Goal: Task Accomplishment & Management: Use online tool/utility

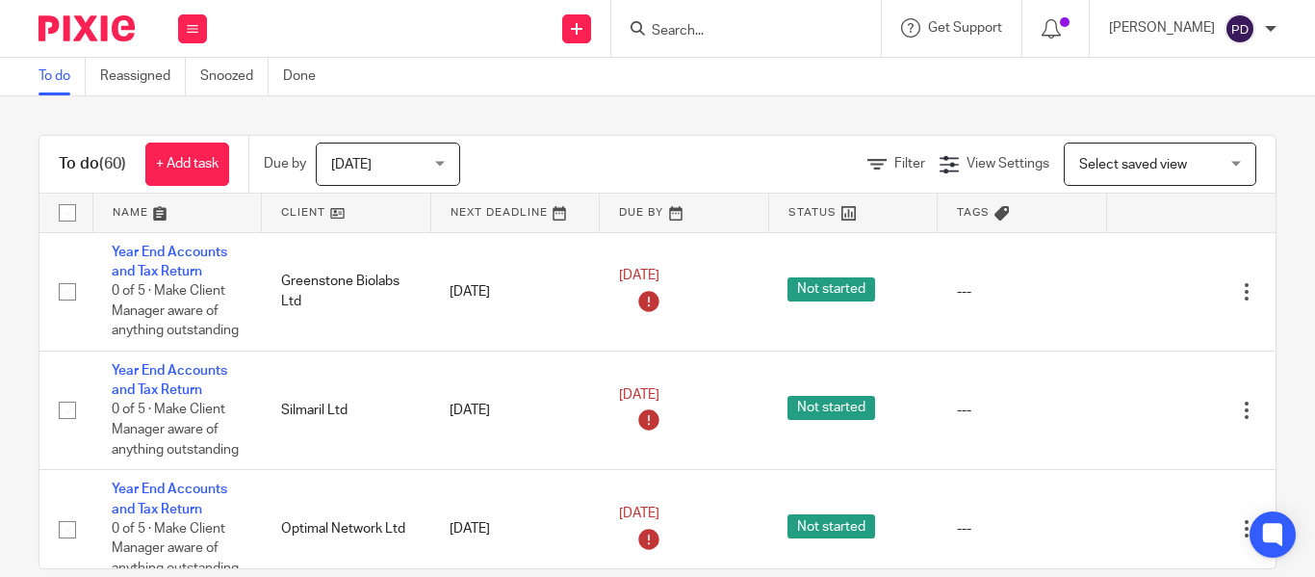
click at [650, 29] on input "Search" at bounding box center [736, 31] width 173 height 17
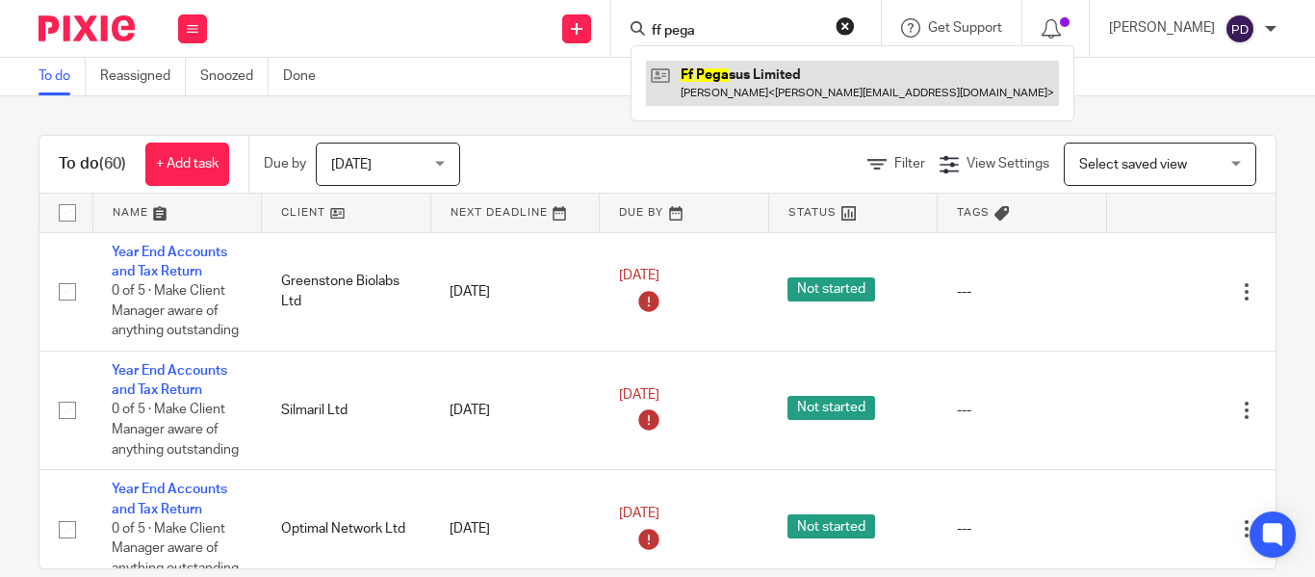
type input "ff pega"
click at [697, 63] on link at bounding box center [852, 83] width 413 height 44
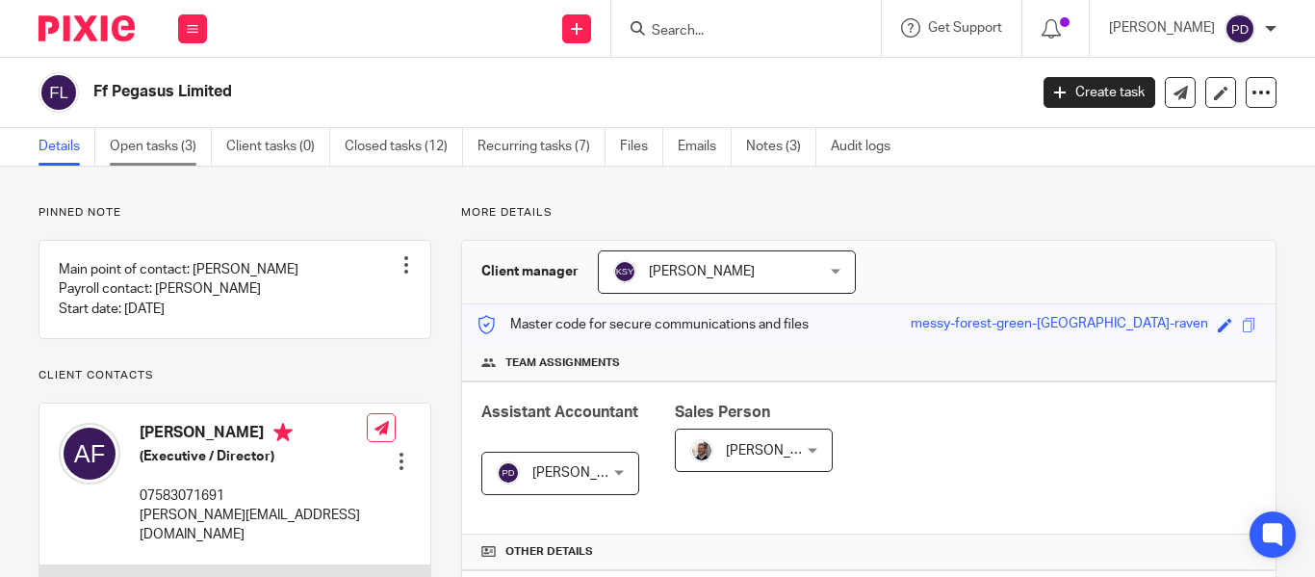
click at [171, 138] on link "Open tasks (3)" at bounding box center [161, 147] width 102 height 38
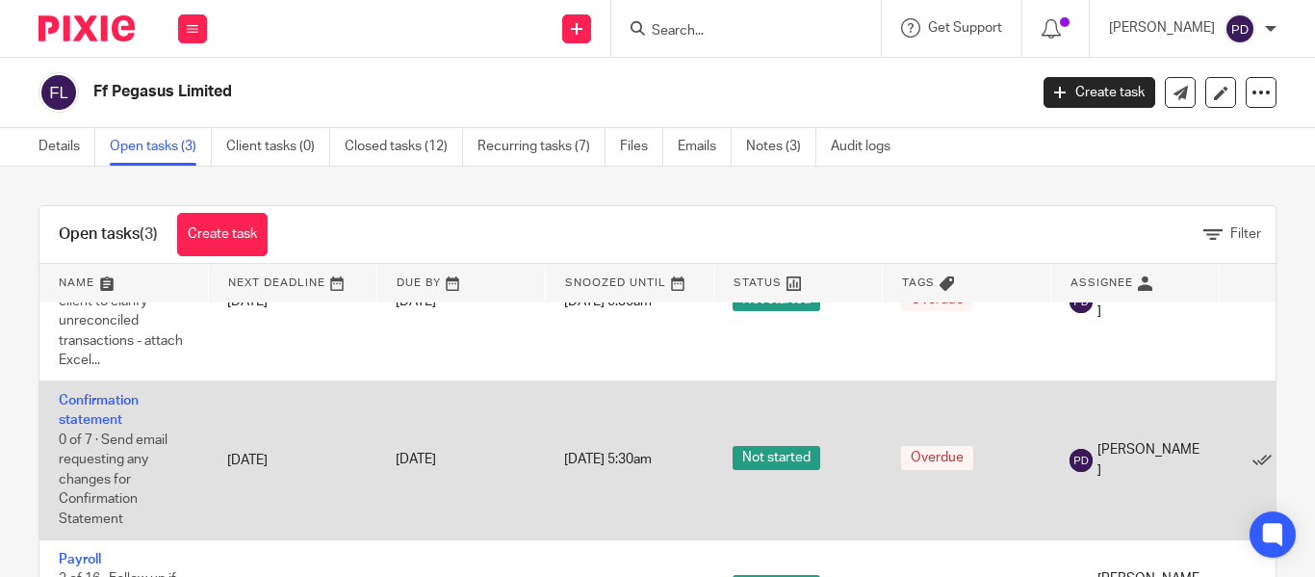
scroll to position [101, 0]
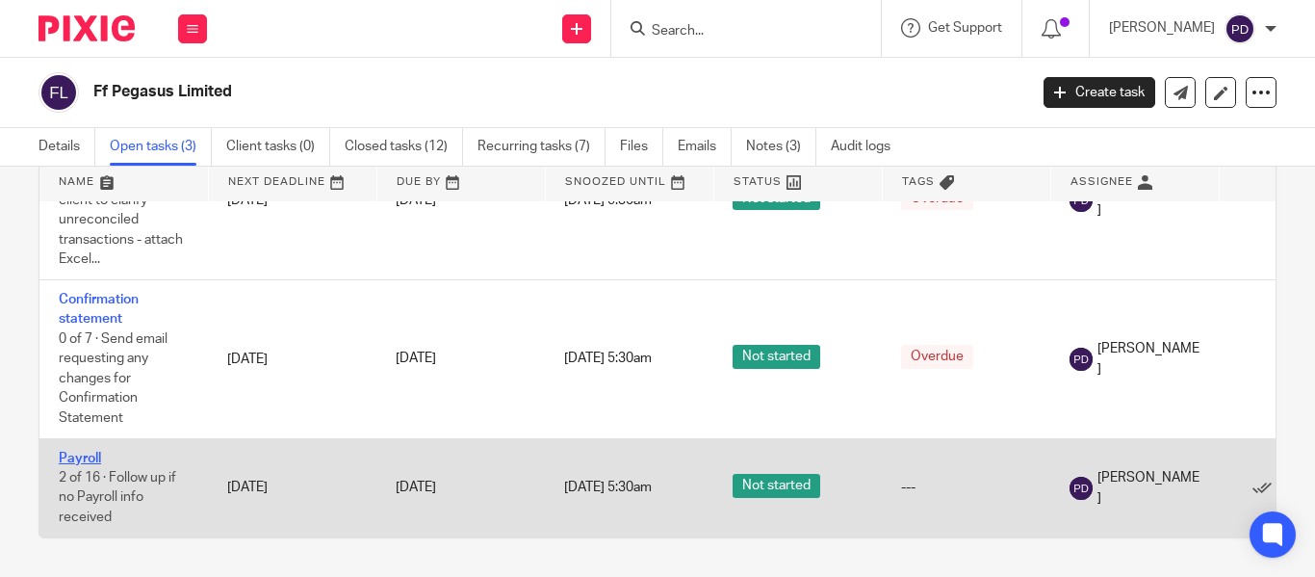
click at [89, 452] on link "Payroll" at bounding box center [80, 458] width 42 height 13
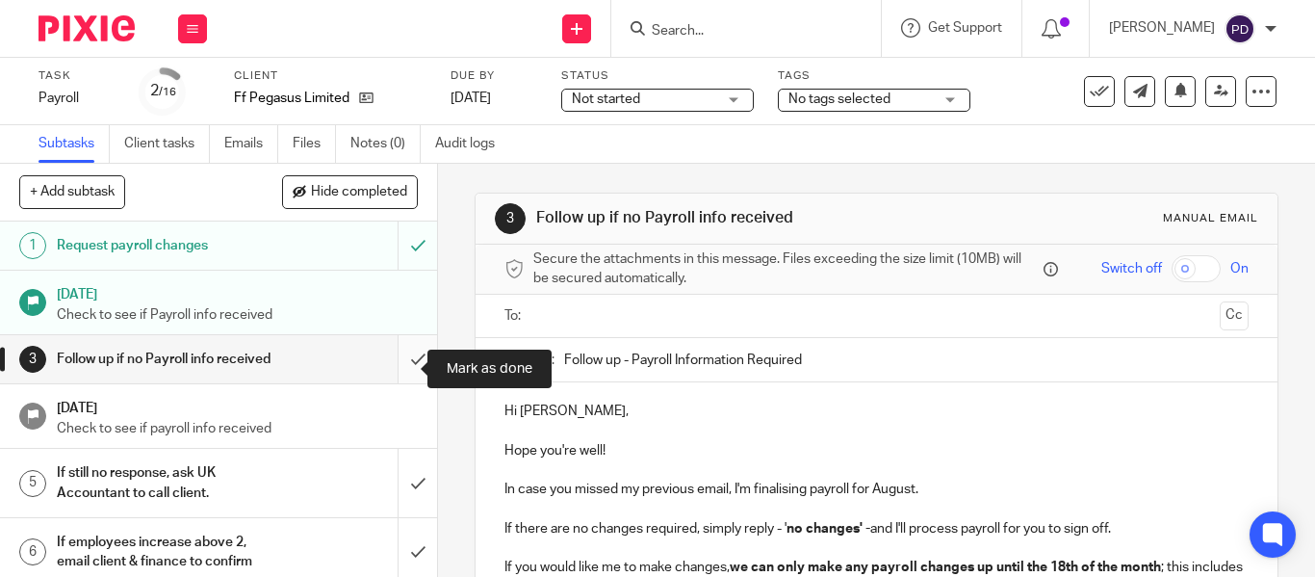
click at [401, 369] on input "submit" at bounding box center [218, 359] width 437 height 48
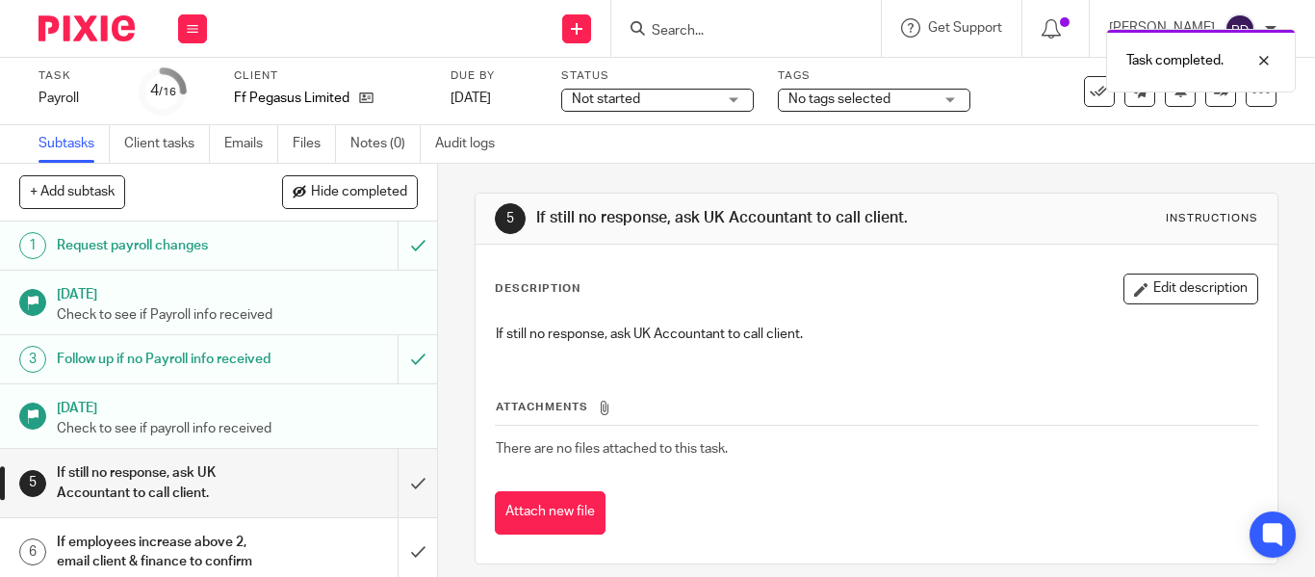
click at [402, 498] on input "submit" at bounding box center [218, 483] width 437 height 68
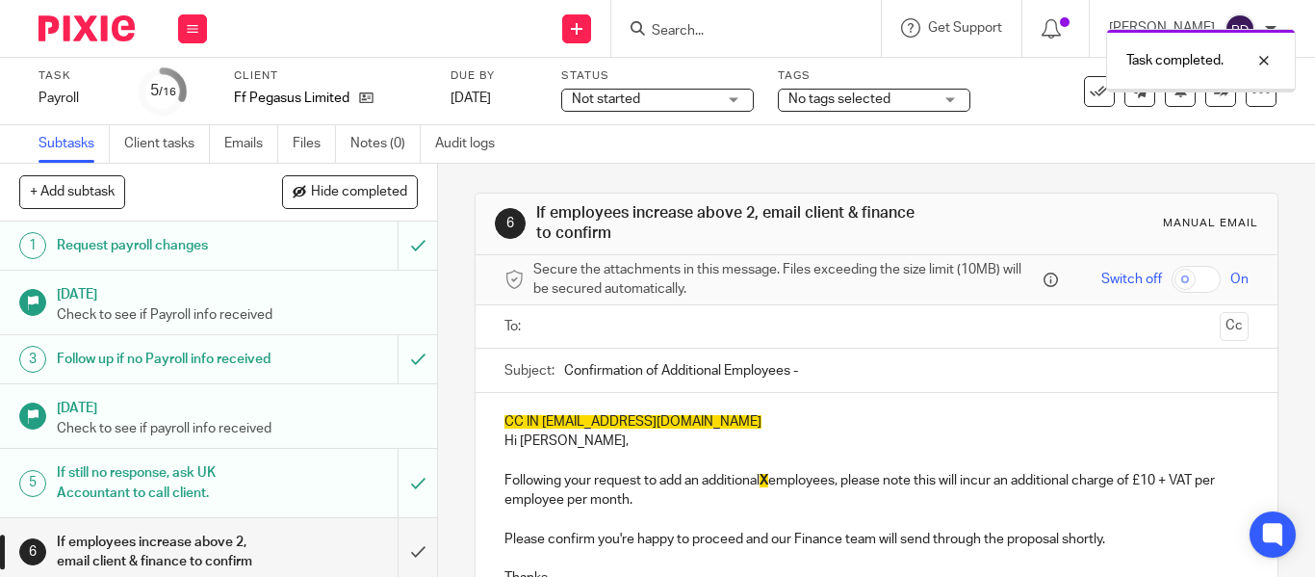
scroll to position [193, 0]
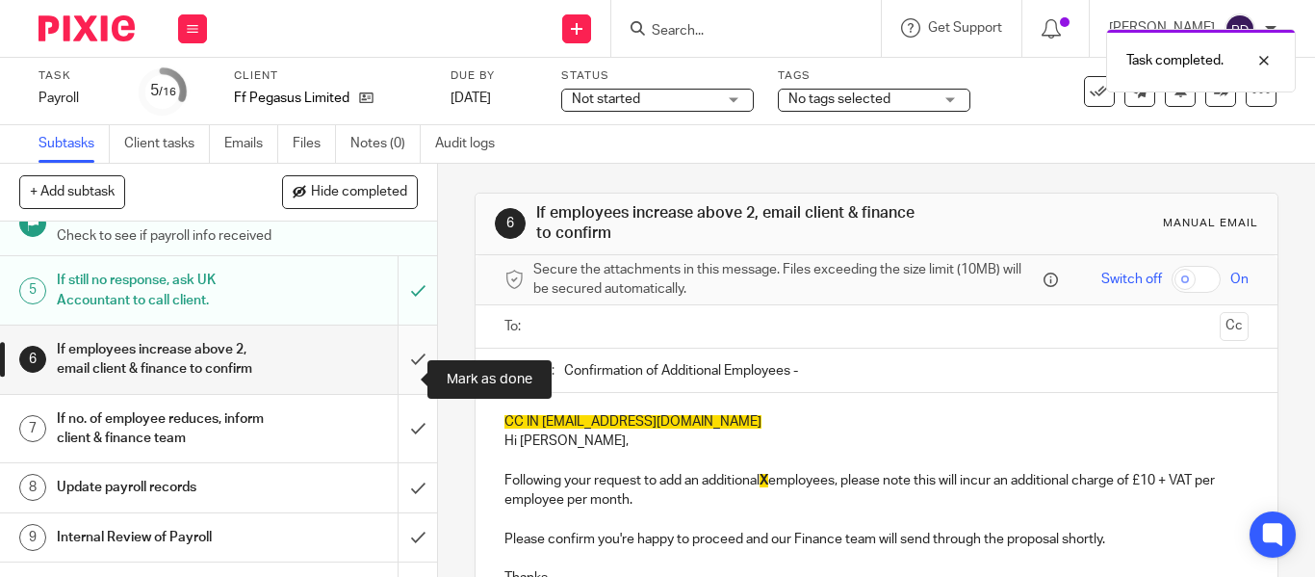
click at [395, 378] on input "submit" at bounding box center [218, 359] width 437 height 68
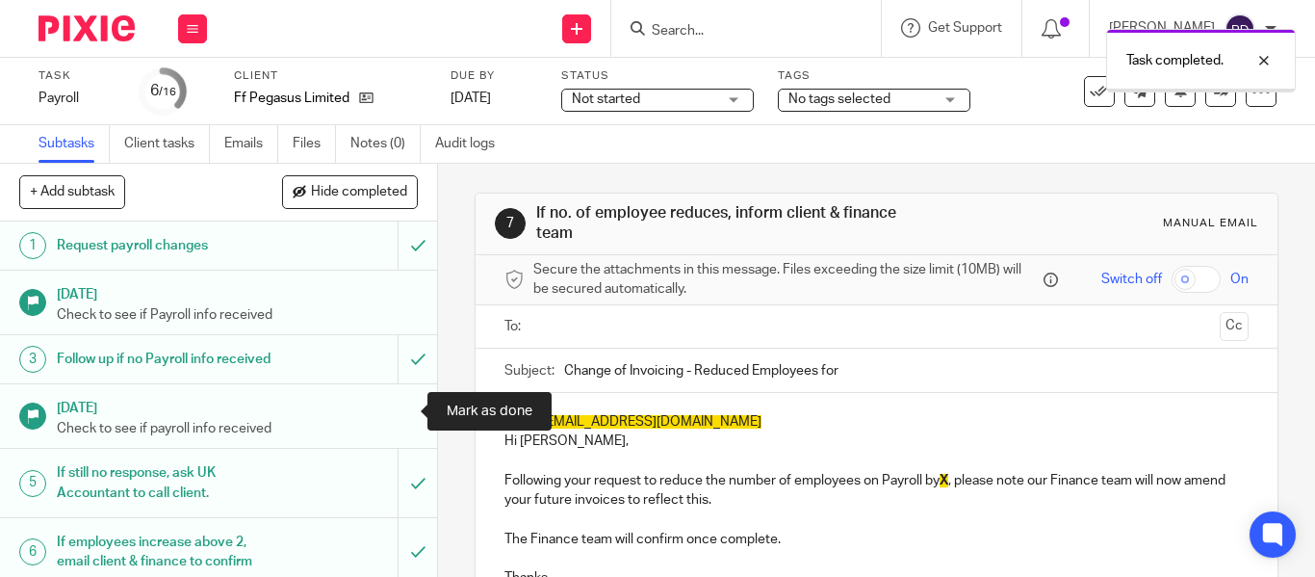
scroll to position [289, 0]
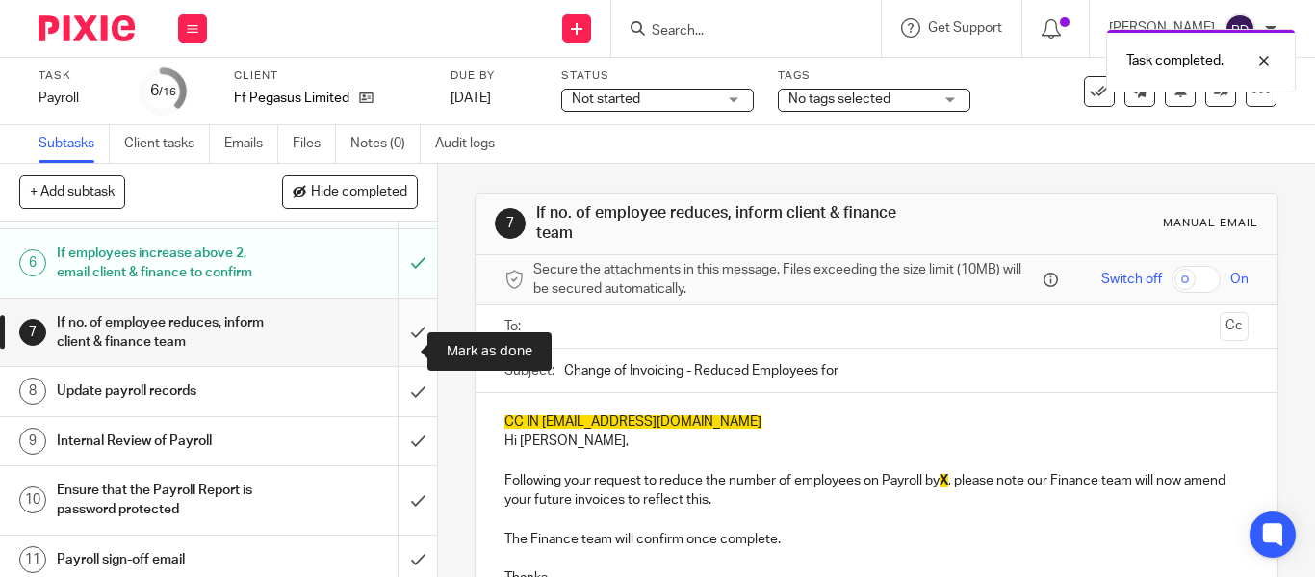
click at [396, 351] on input "submit" at bounding box center [218, 332] width 437 height 68
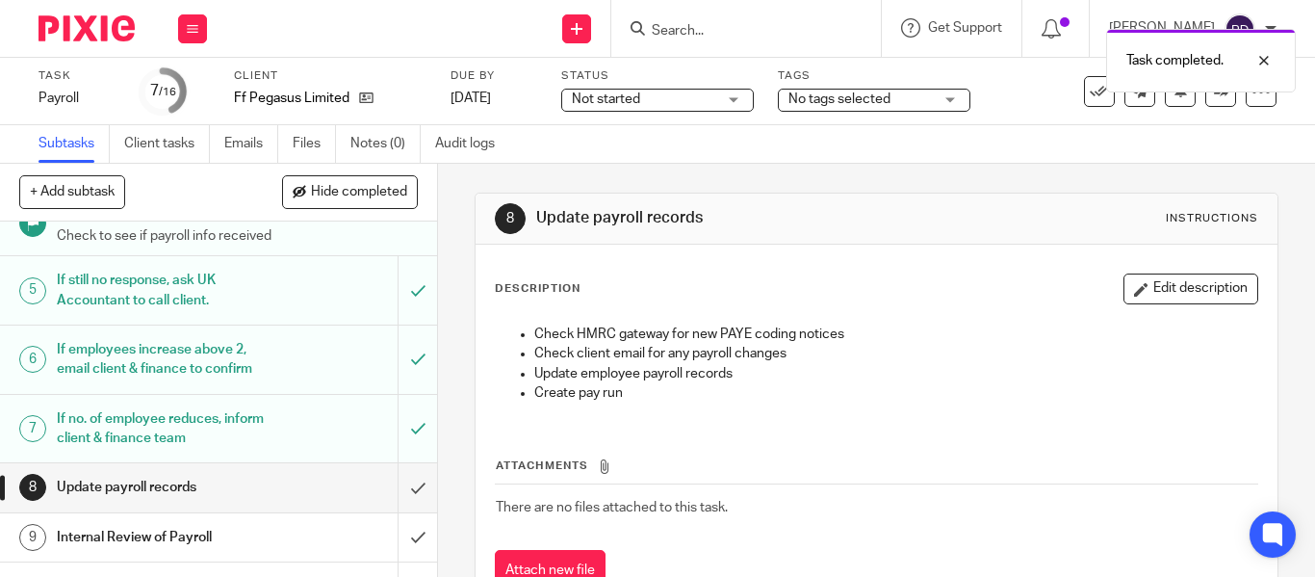
scroll to position [289, 0]
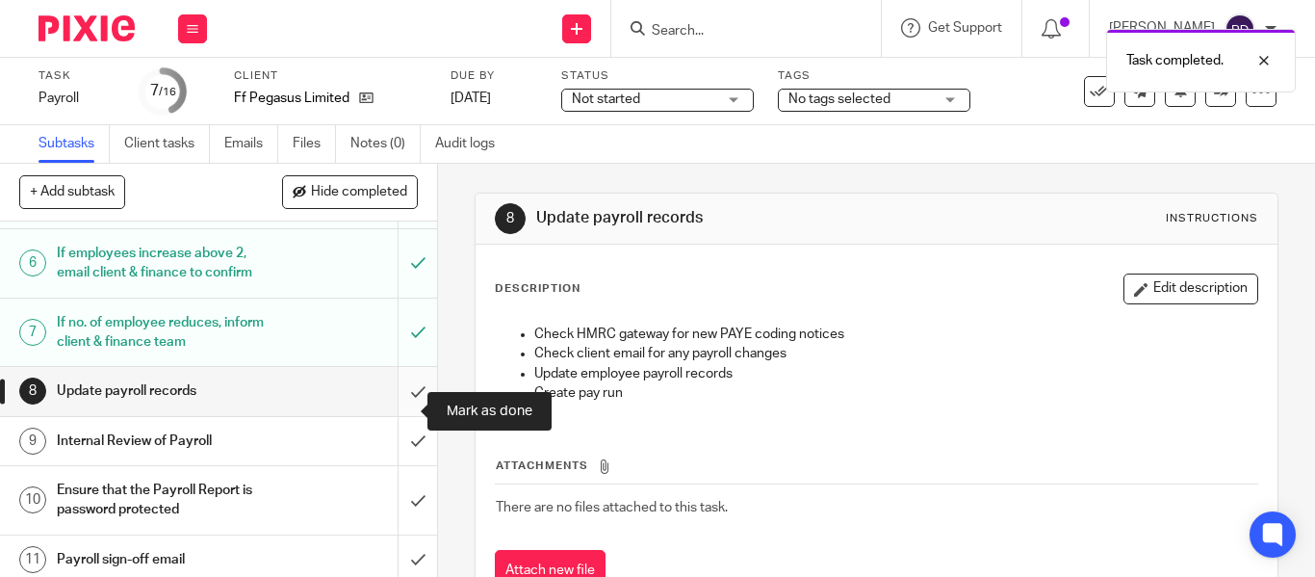
click at [394, 412] on input "submit" at bounding box center [218, 391] width 437 height 48
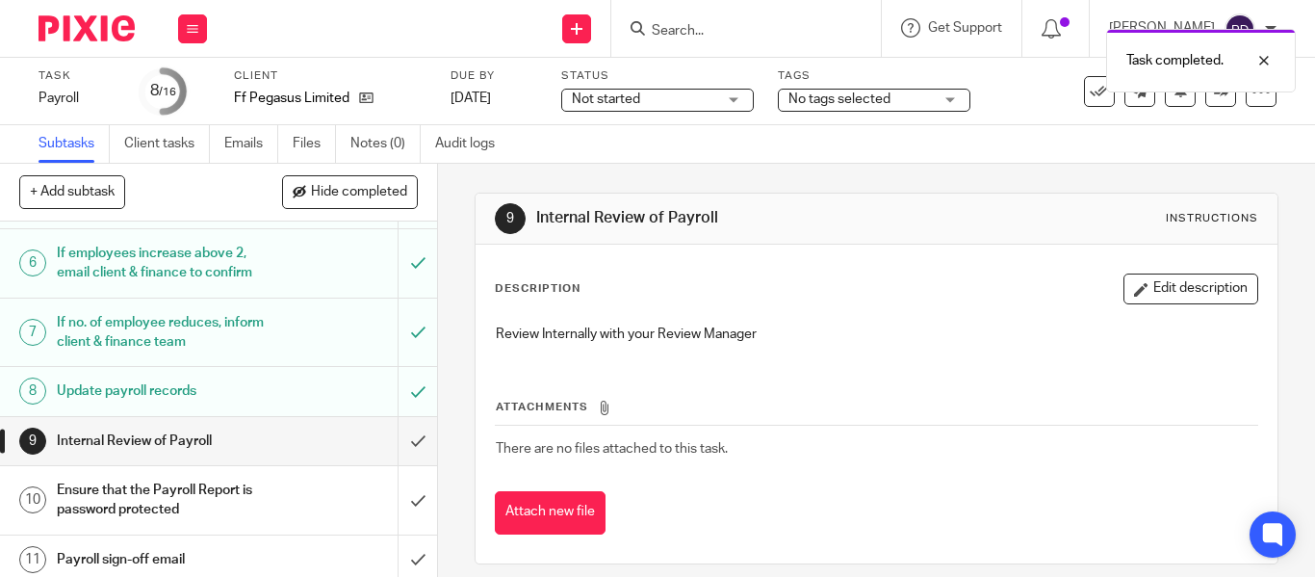
scroll to position [385, 0]
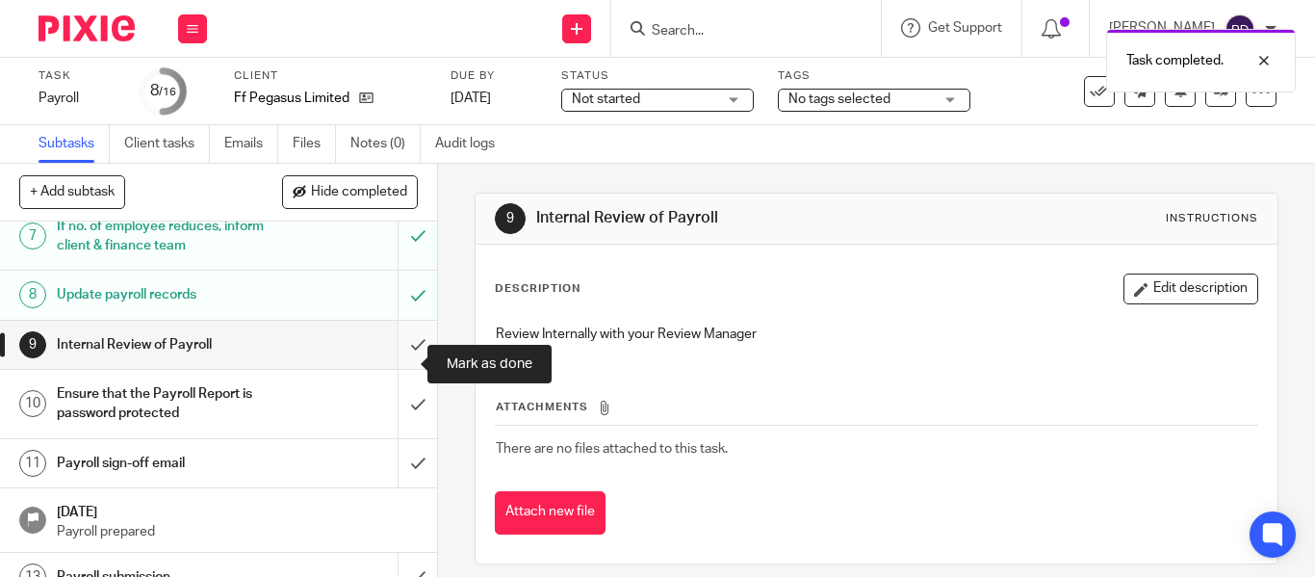
click at [394, 362] on input "submit" at bounding box center [218, 345] width 437 height 48
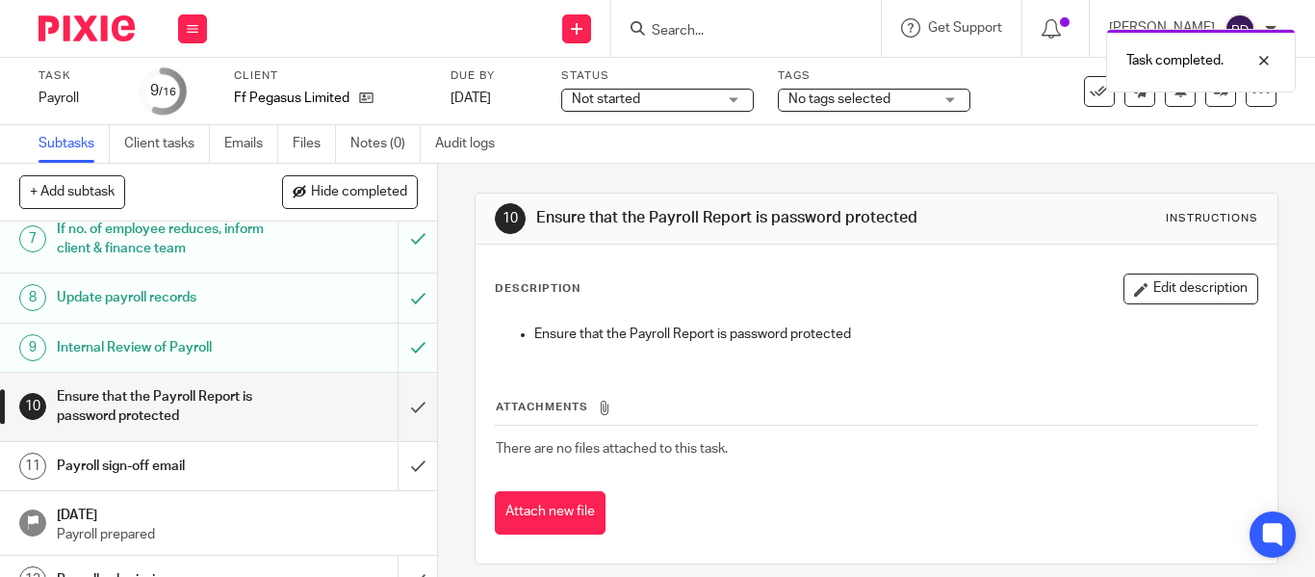
scroll to position [481, 0]
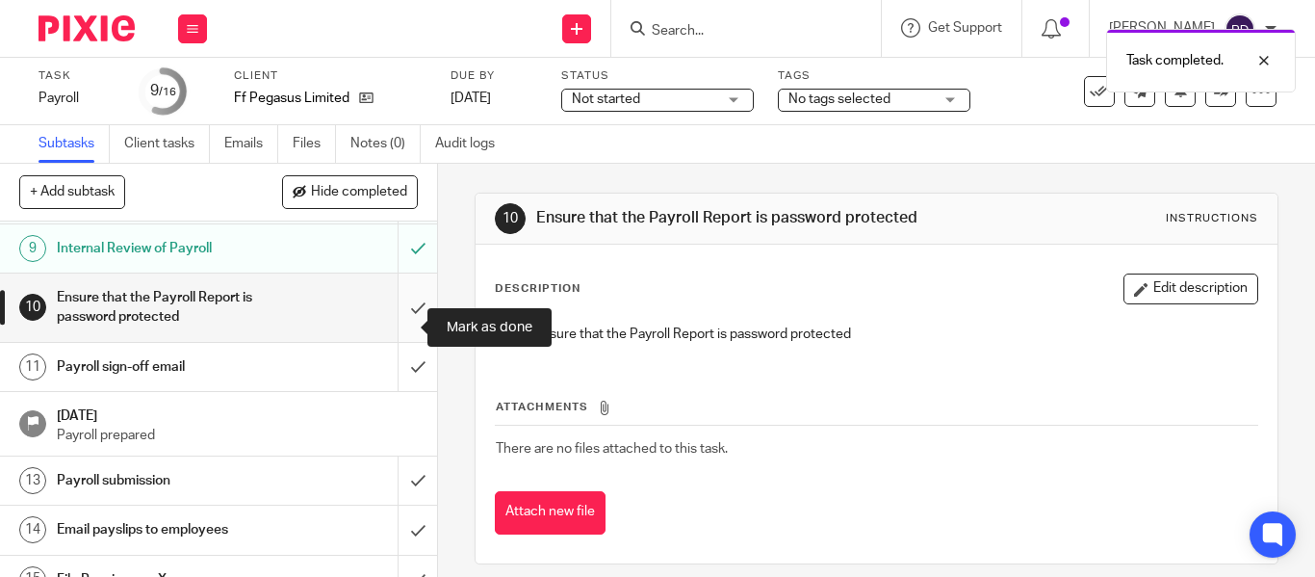
click at [402, 315] on input "submit" at bounding box center [218, 307] width 437 height 68
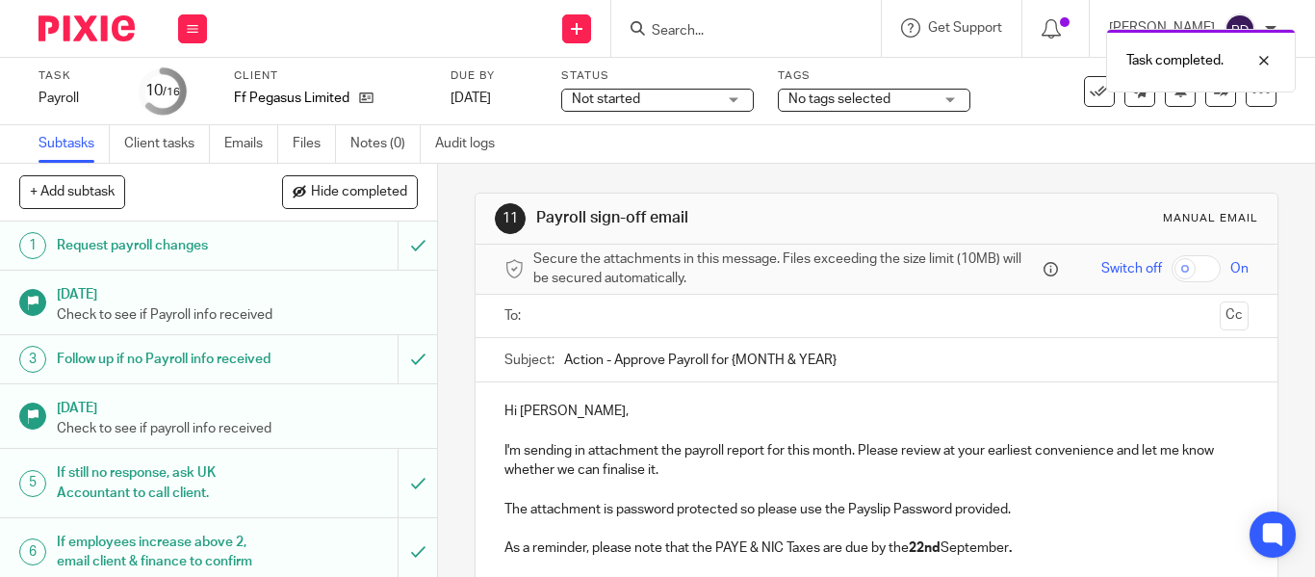
click at [558, 320] on input "text" at bounding box center [875, 316] width 671 height 22
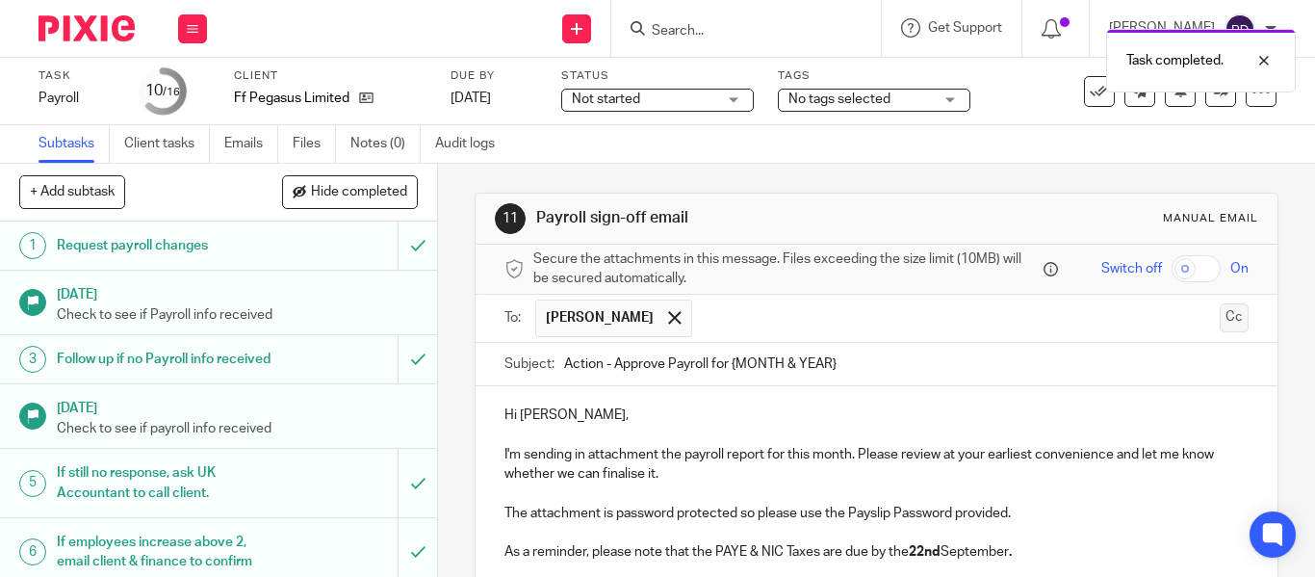
click at [1220, 323] on button "Cc" at bounding box center [1234, 317] width 29 height 29
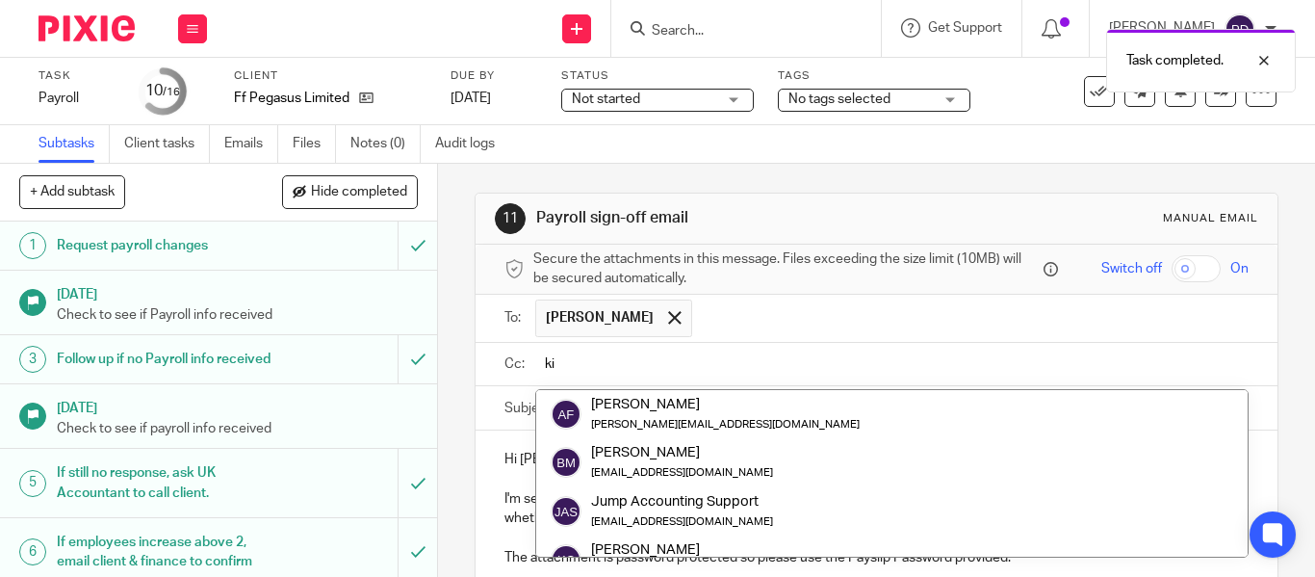
type input "k"
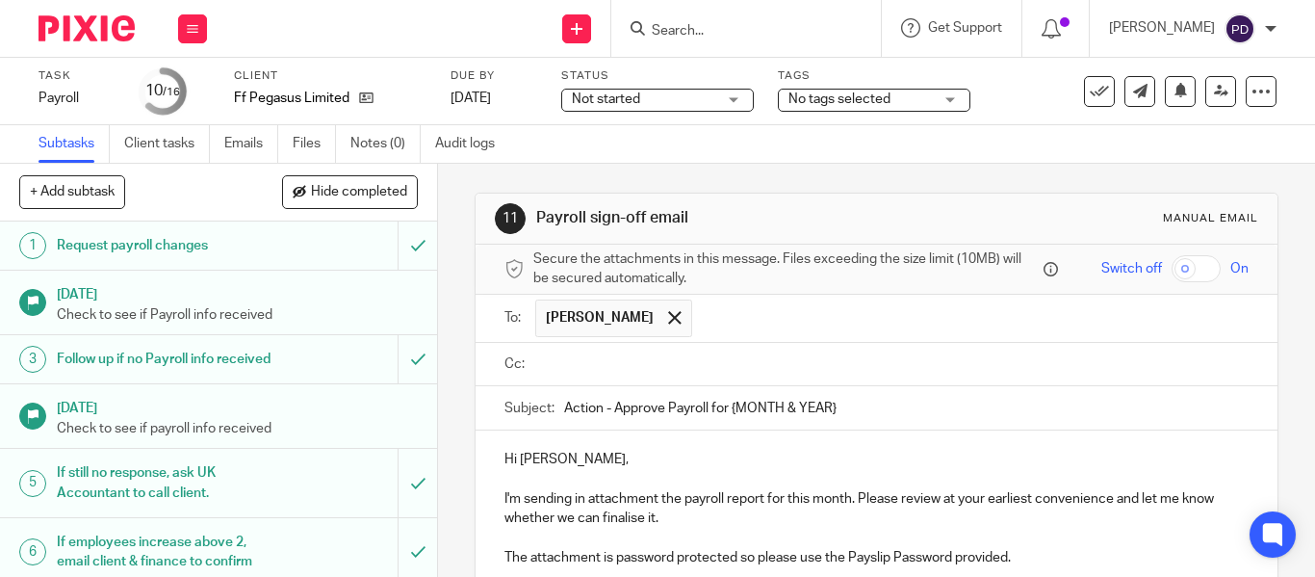
paste input "kian@riseaccounting.co.uk"
type input "kian@riseaccounting.co.uk"
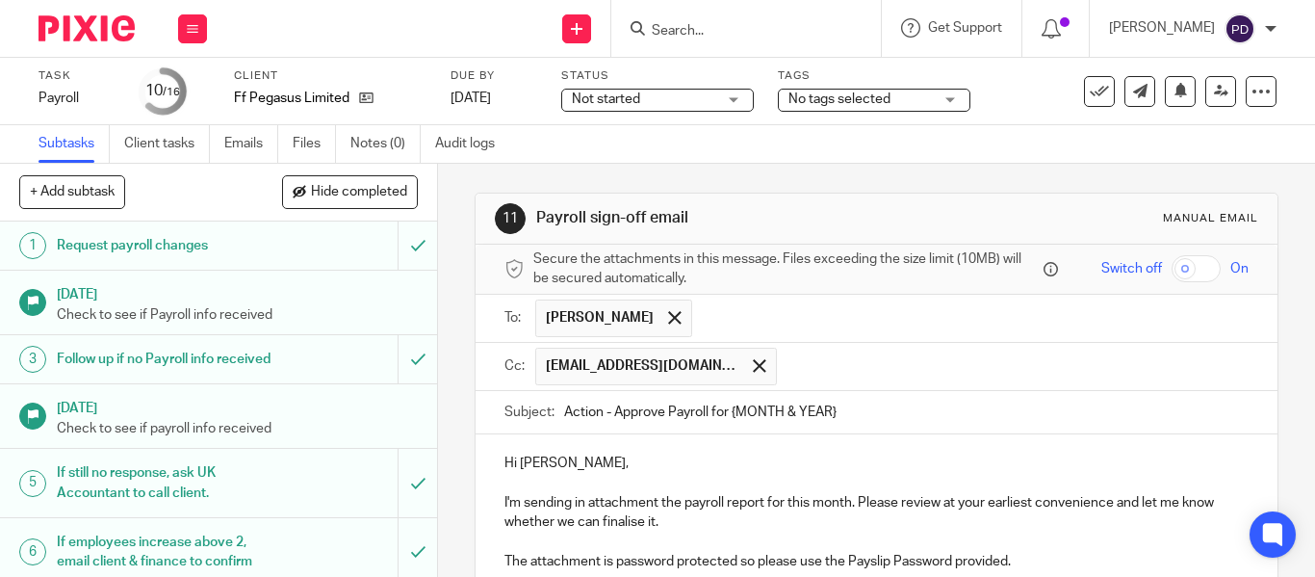
paste input "payroll@riseaccounting.co.uk"
type input "payroll@riseaccounting.co.uk"
click at [844, 411] on input "Action - Approve Payroll for {MONTH & YEAR}" at bounding box center [906, 412] width 685 height 43
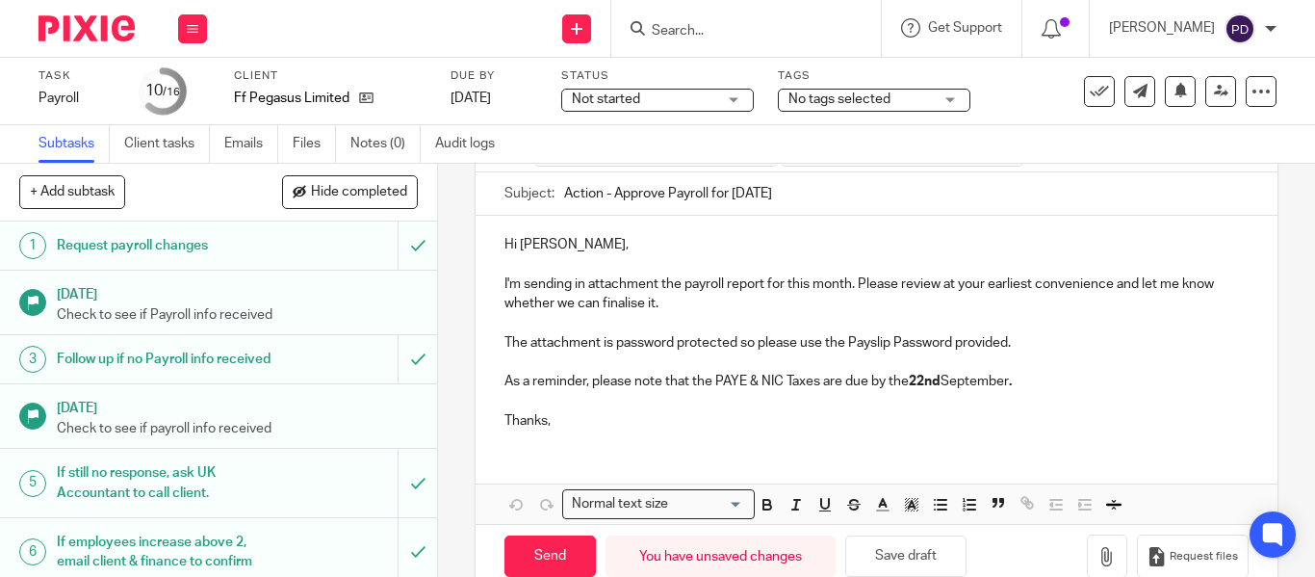
scroll to position [259, 0]
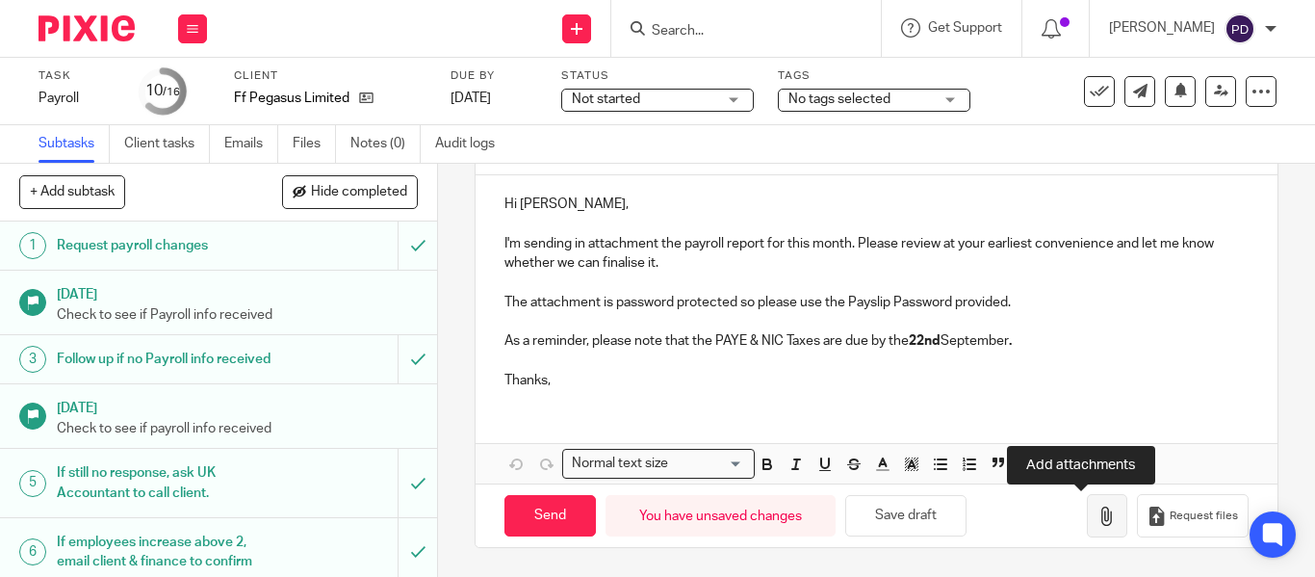
type input "Action - Approve Payroll for August 2025"
click at [1098, 514] on icon "button" at bounding box center [1107, 515] width 19 height 19
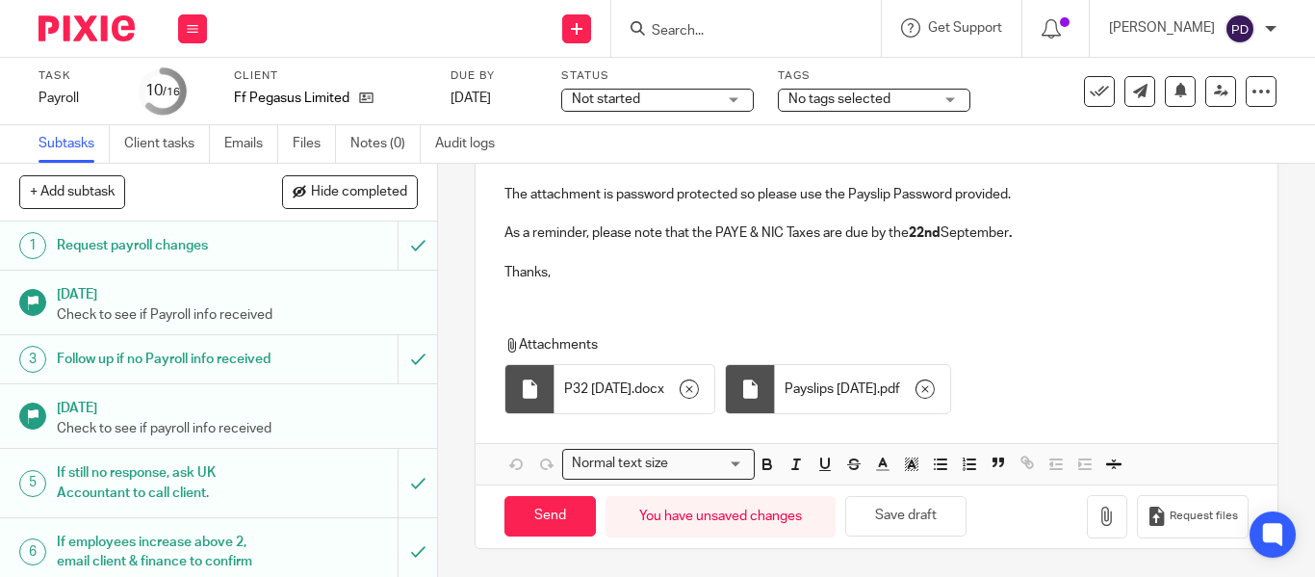
scroll to position [368, 0]
click at [521, 516] on input "Send" at bounding box center [550, 515] width 91 height 41
type input "Sent"
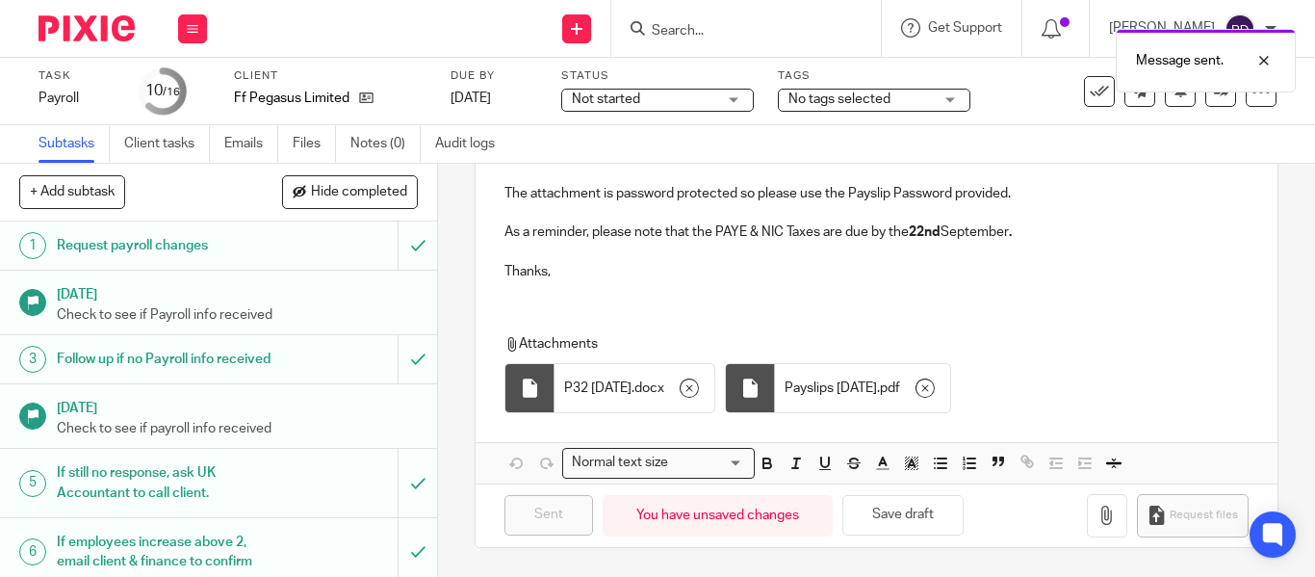
click at [650, 23] on input "Search" at bounding box center [736, 31] width 173 height 17
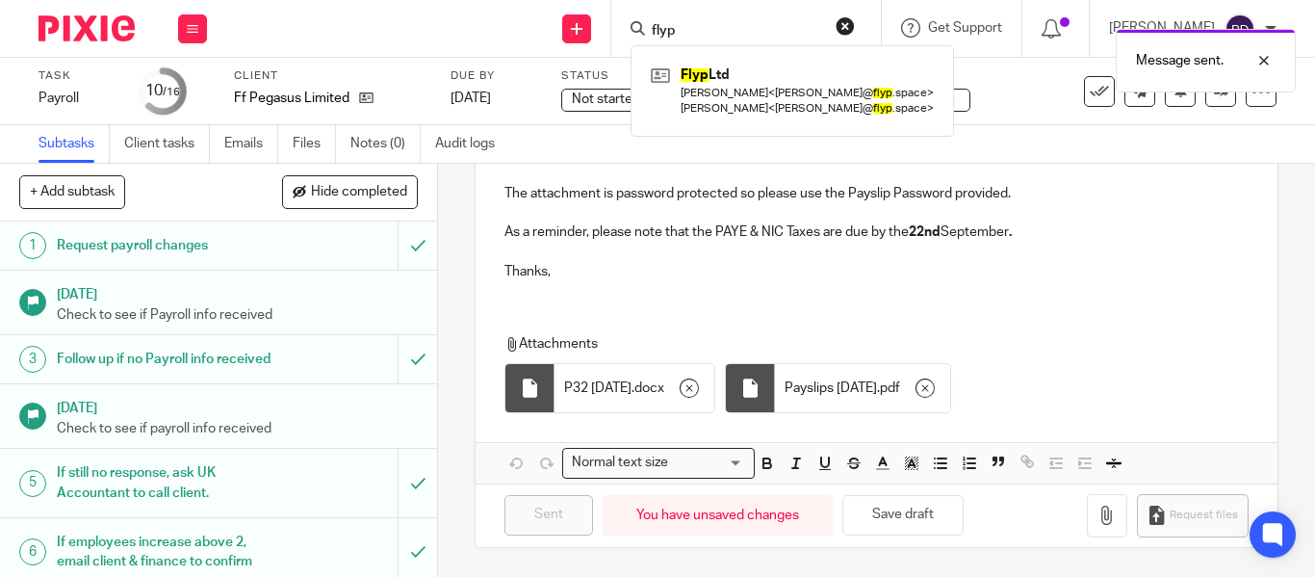
type input "flyp"
click at [661, 78] on div "Message sent." at bounding box center [977, 55] width 638 height 73
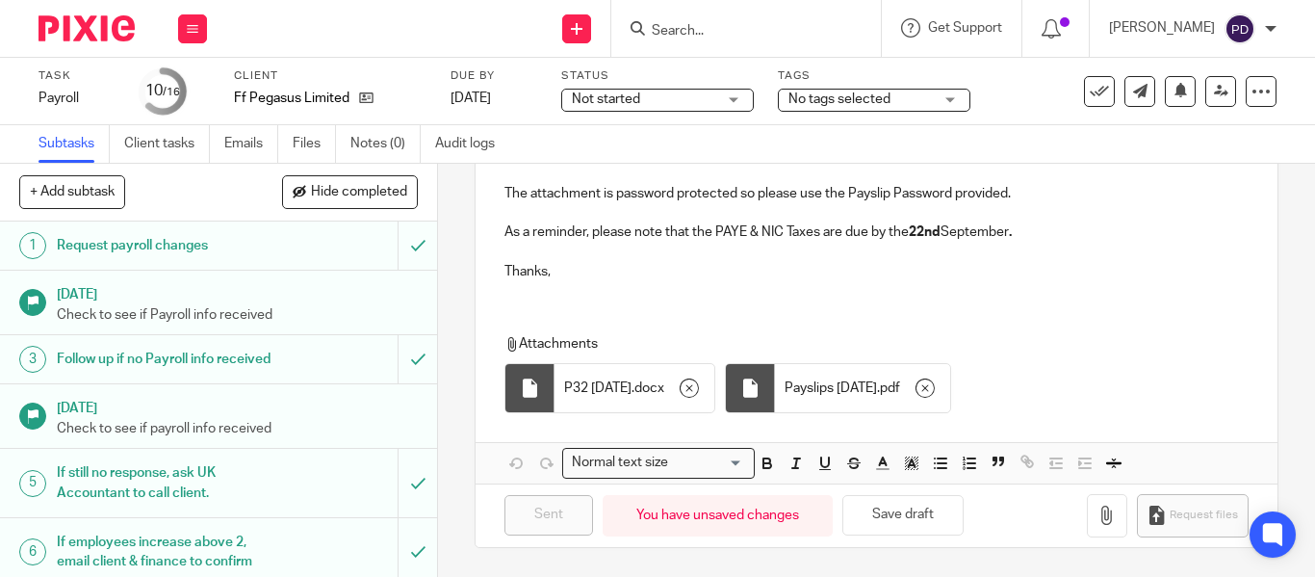
click at [650, 30] on input "Search" at bounding box center [736, 31] width 173 height 17
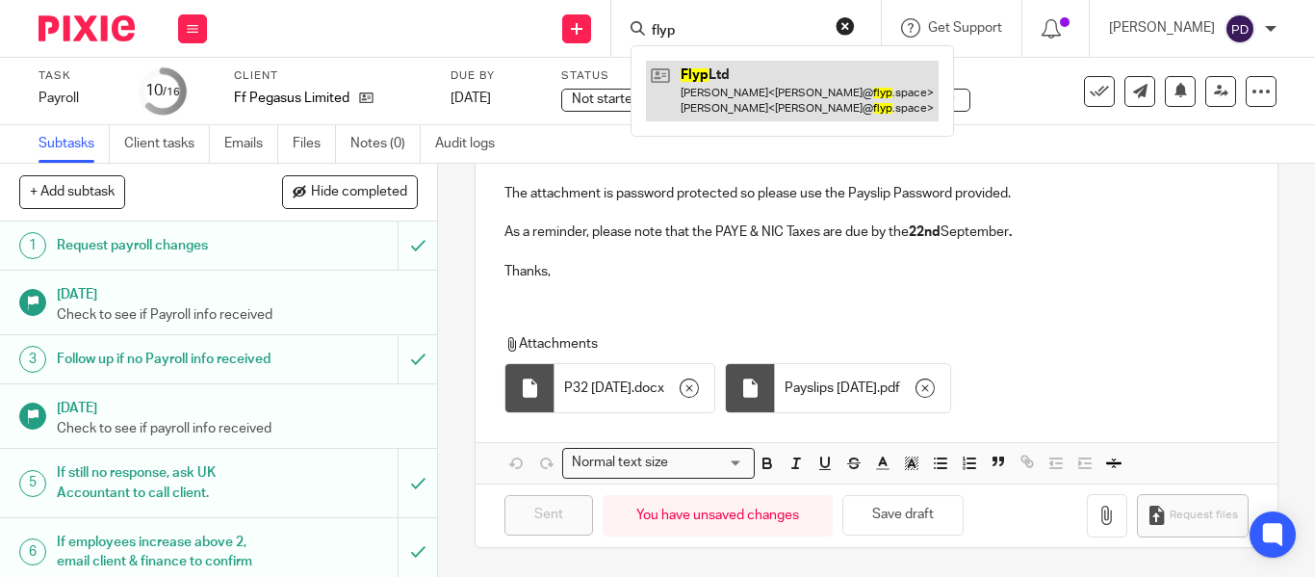
type input "flyp"
click at [646, 85] on link at bounding box center [792, 91] width 293 height 60
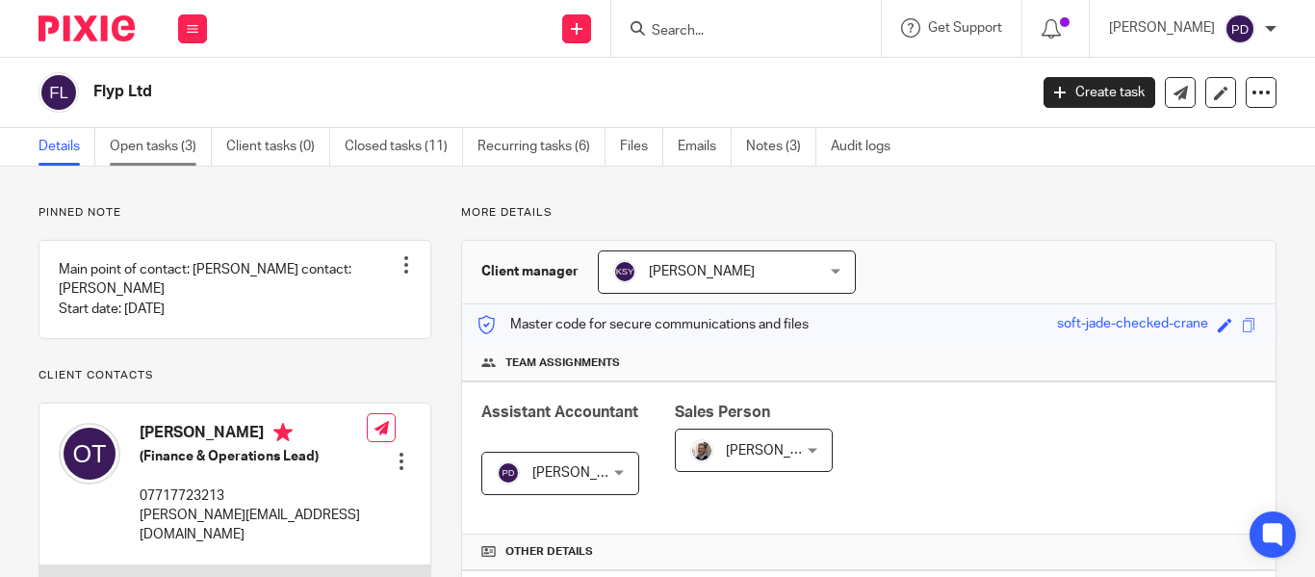
click at [162, 152] on link "Open tasks (3)" at bounding box center [161, 147] width 102 height 38
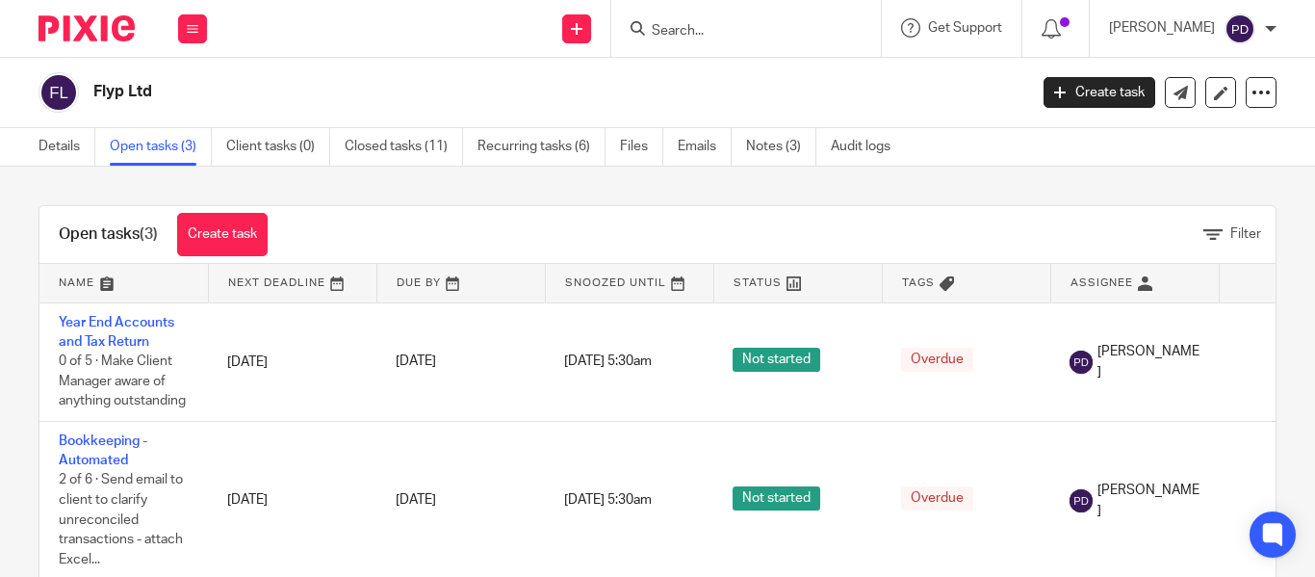
scroll to position [54, 0]
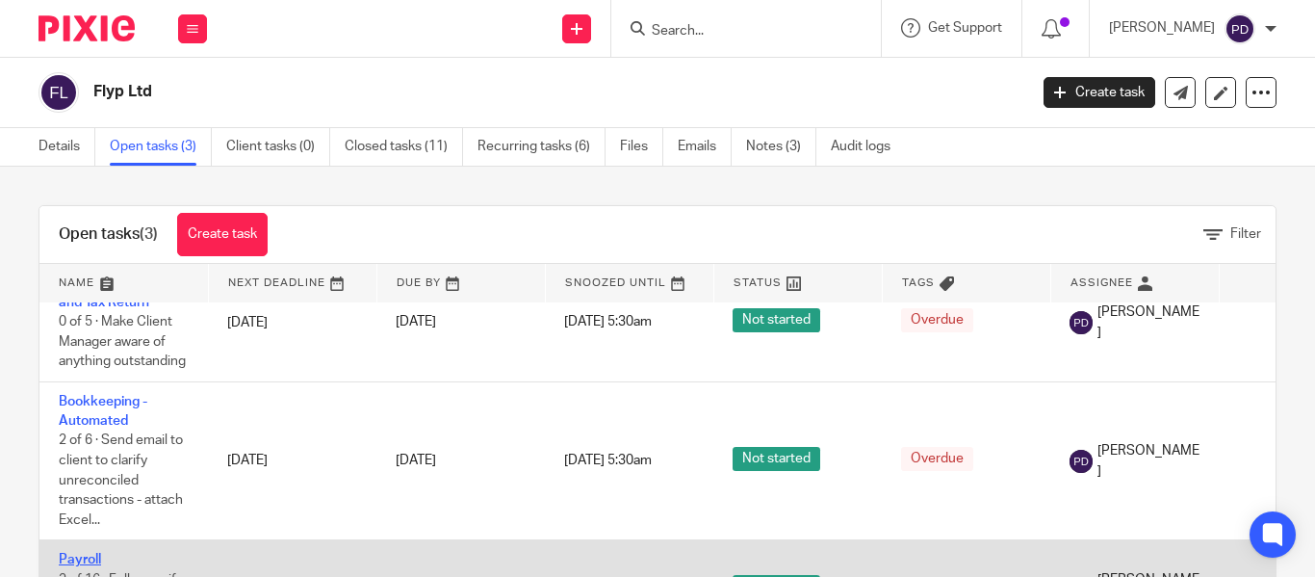
click at [86, 553] on link "Payroll" at bounding box center [80, 559] width 42 height 13
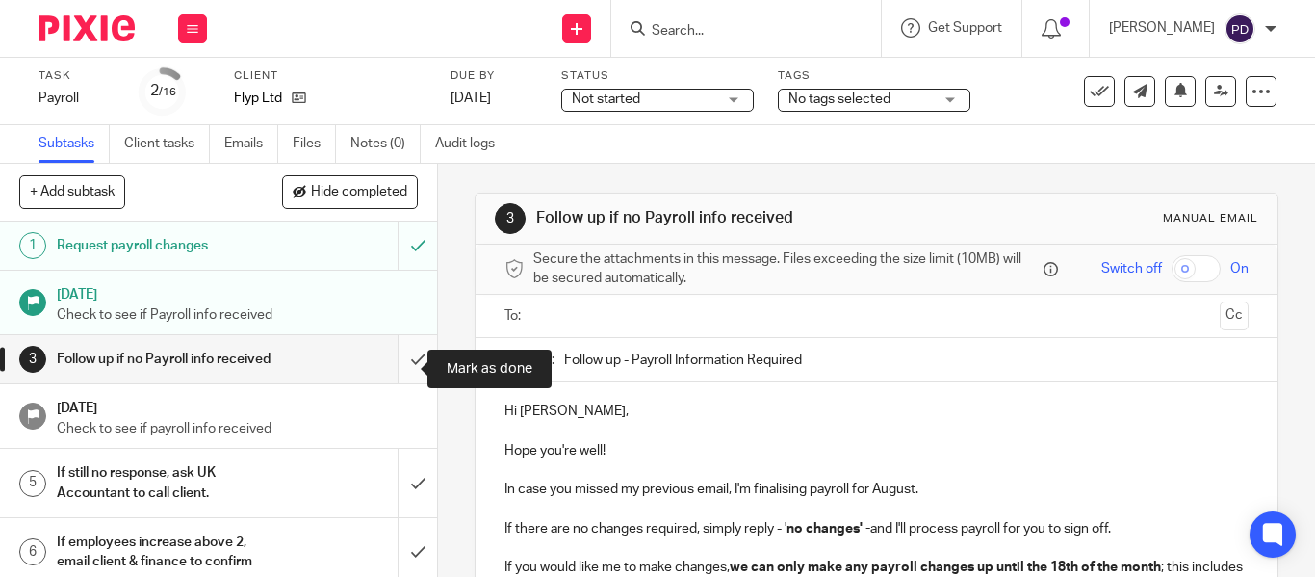
click at [399, 364] on input "submit" at bounding box center [218, 359] width 437 height 48
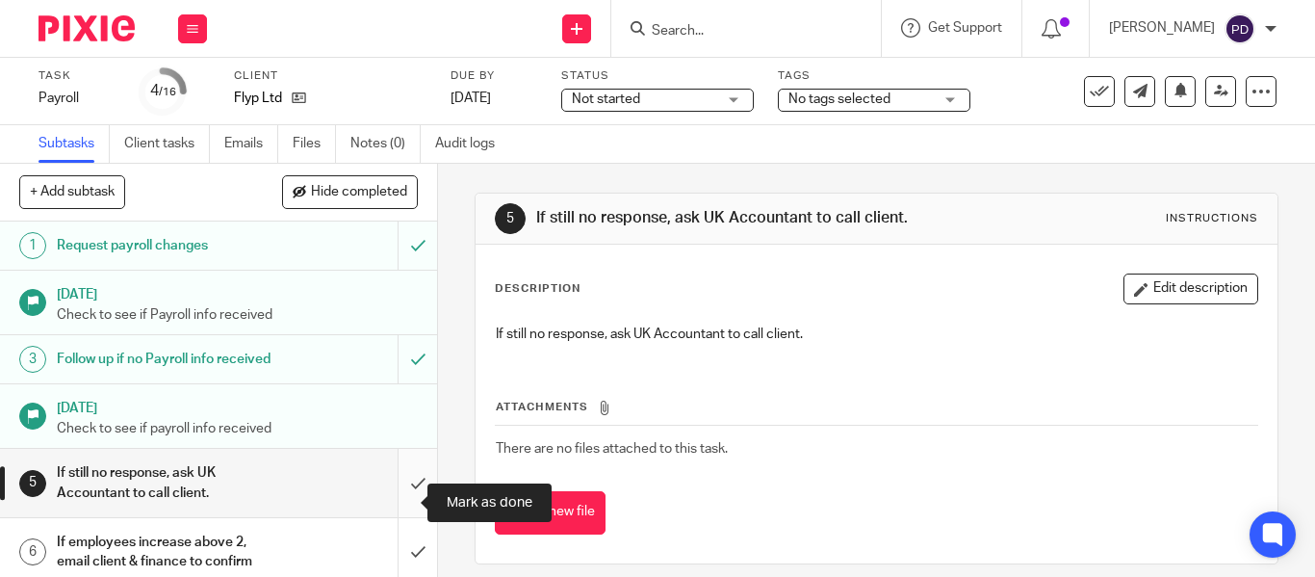
click at [394, 501] on input "submit" at bounding box center [218, 483] width 437 height 68
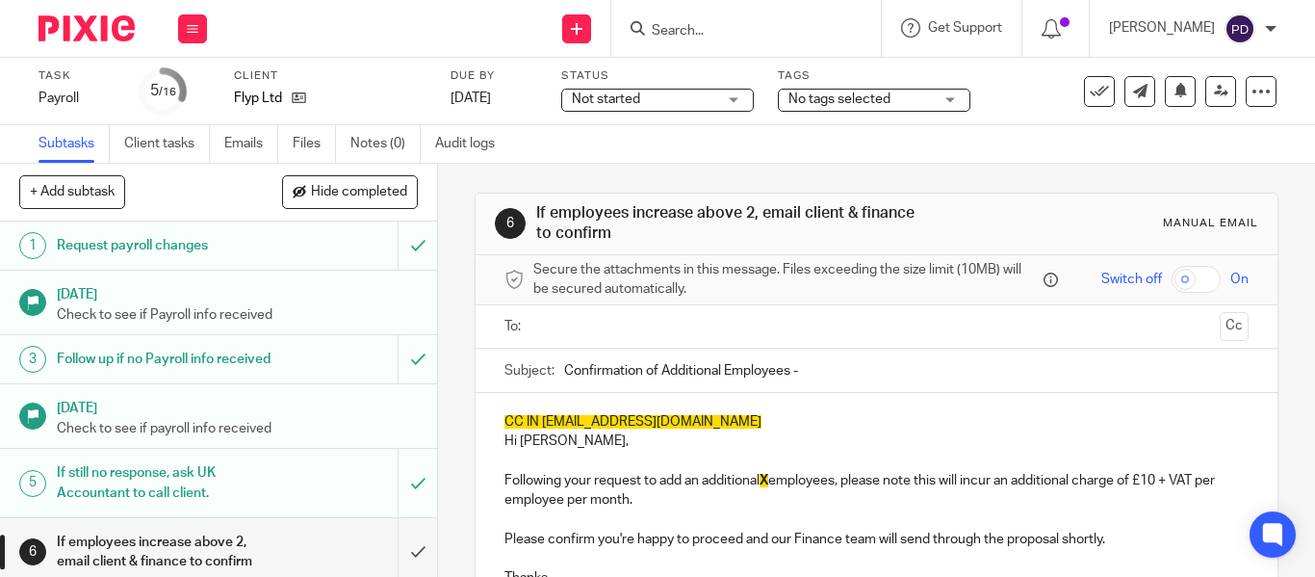
scroll to position [193, 0]
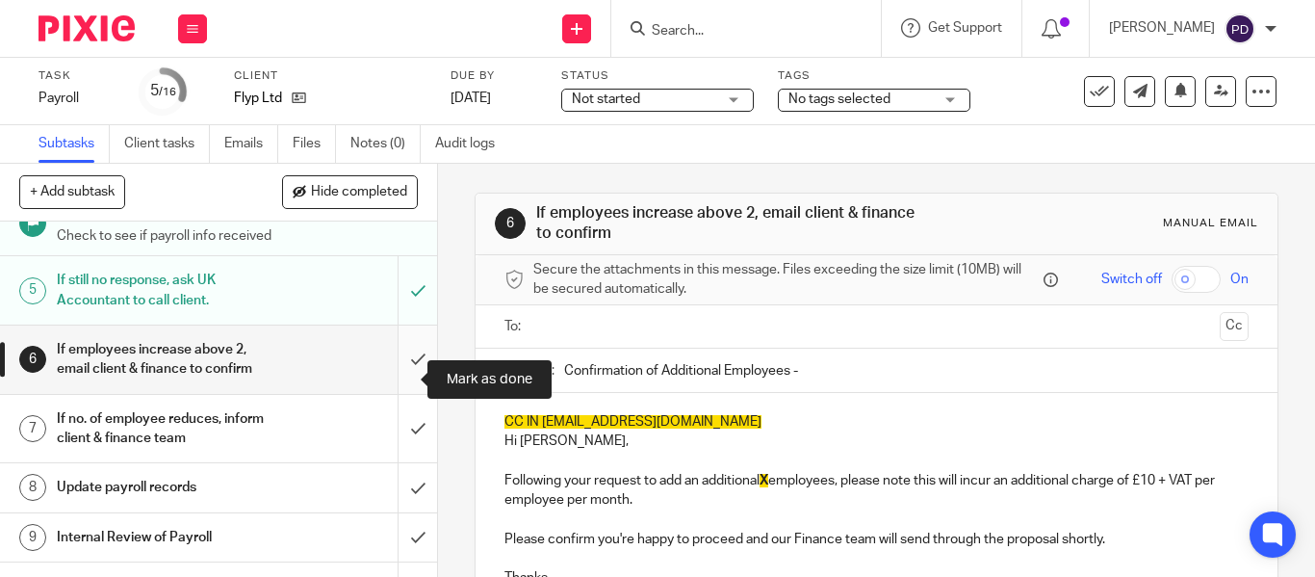
click at [397, 380] on input "submit" at bounding box center [218, 359] width 437 height 68
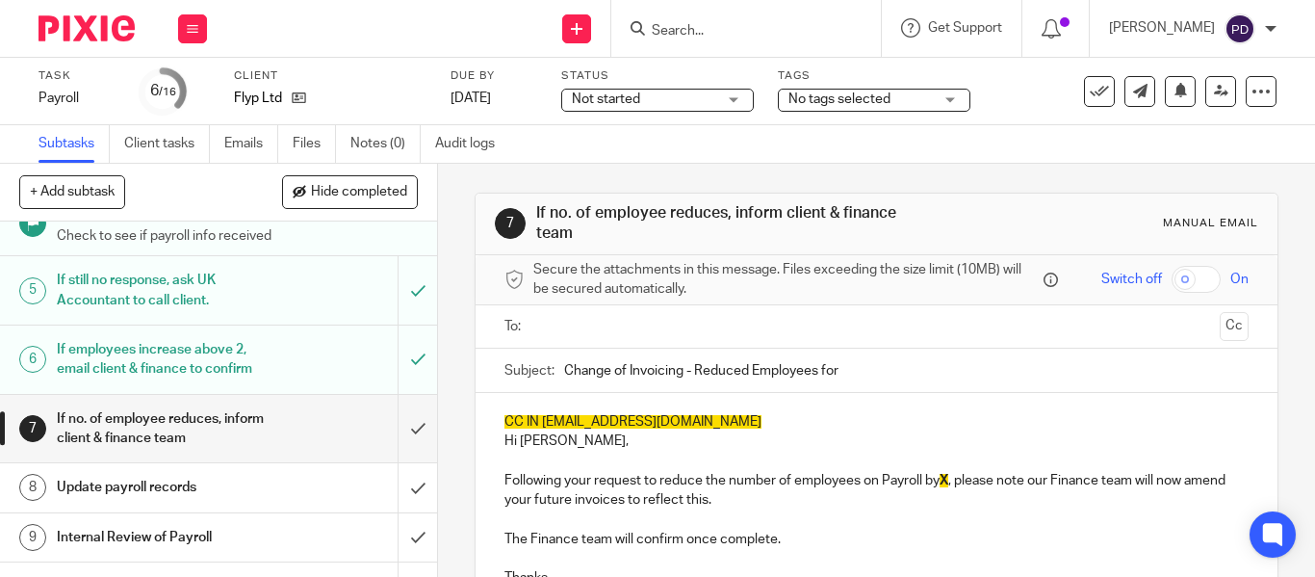
scroll to position [289, 0]
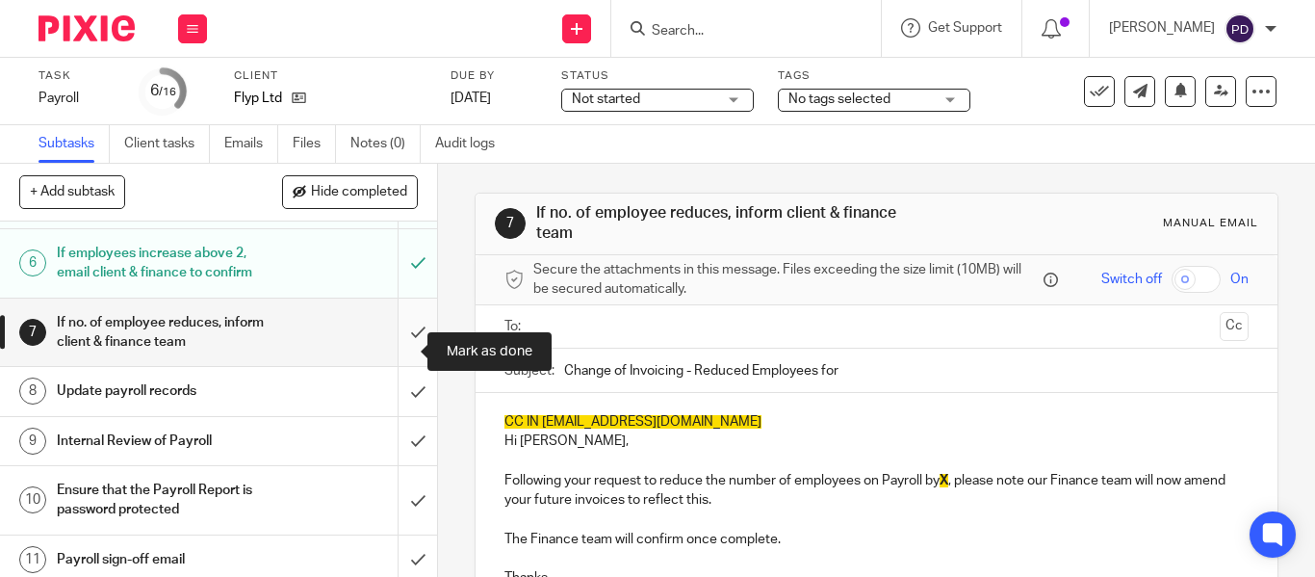
click at [401, 351] on input "submit" at bounding box center [218, 332] width 437 height 68
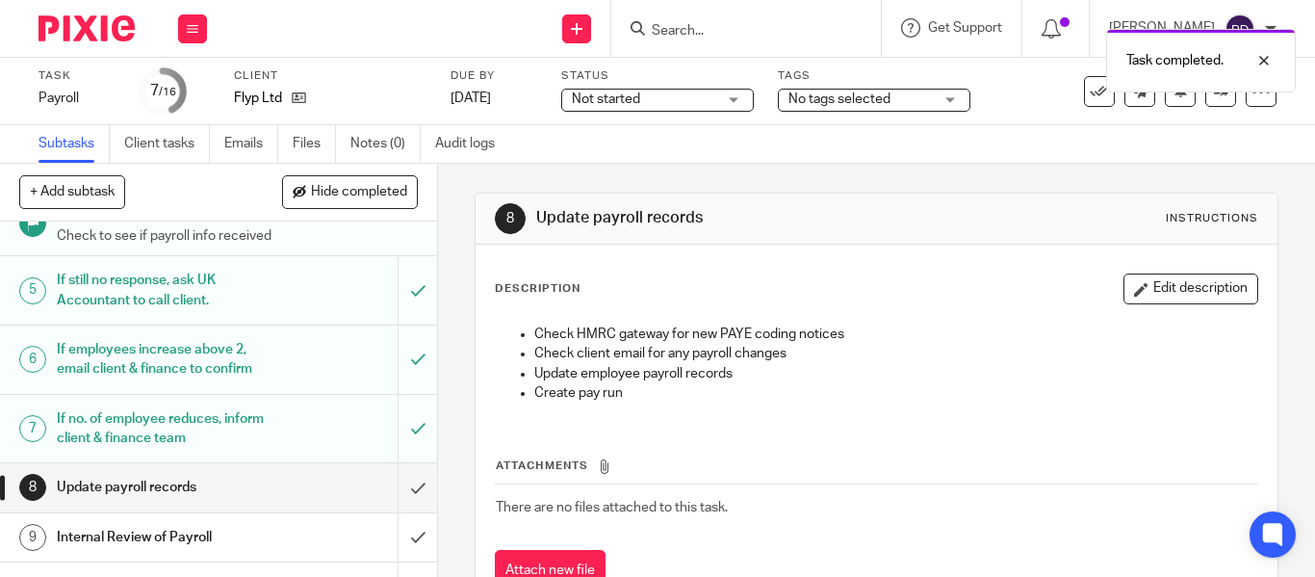
scroll to position [289, 0]
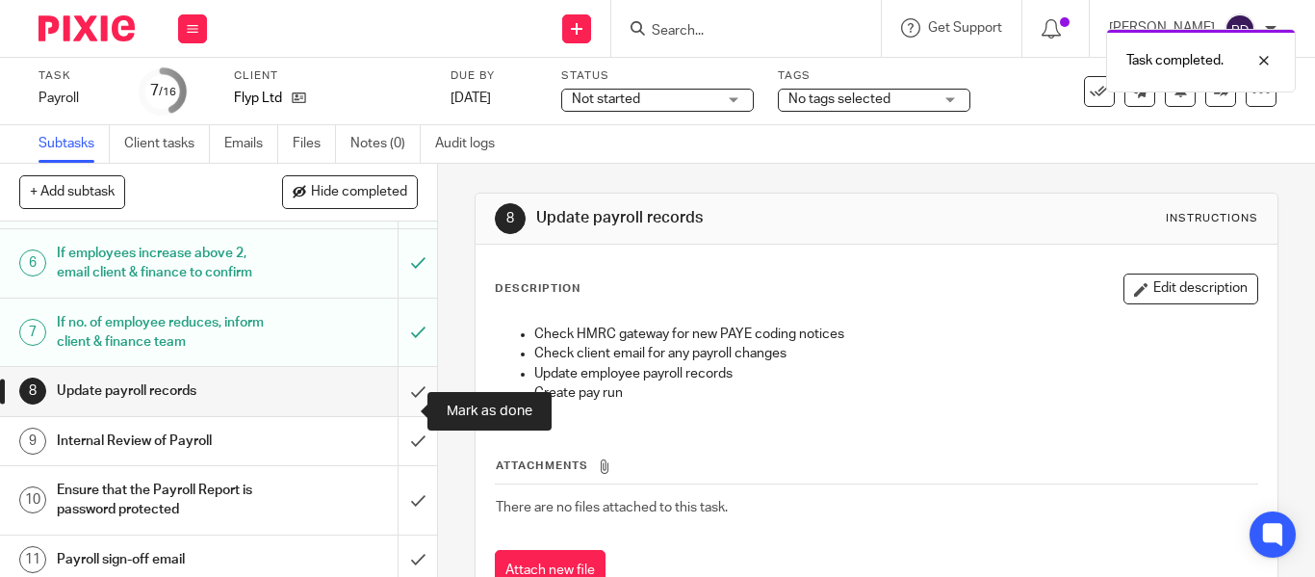
click at [393, 408] on input "submit" at bounding box center [218, 391] width 437 height 48
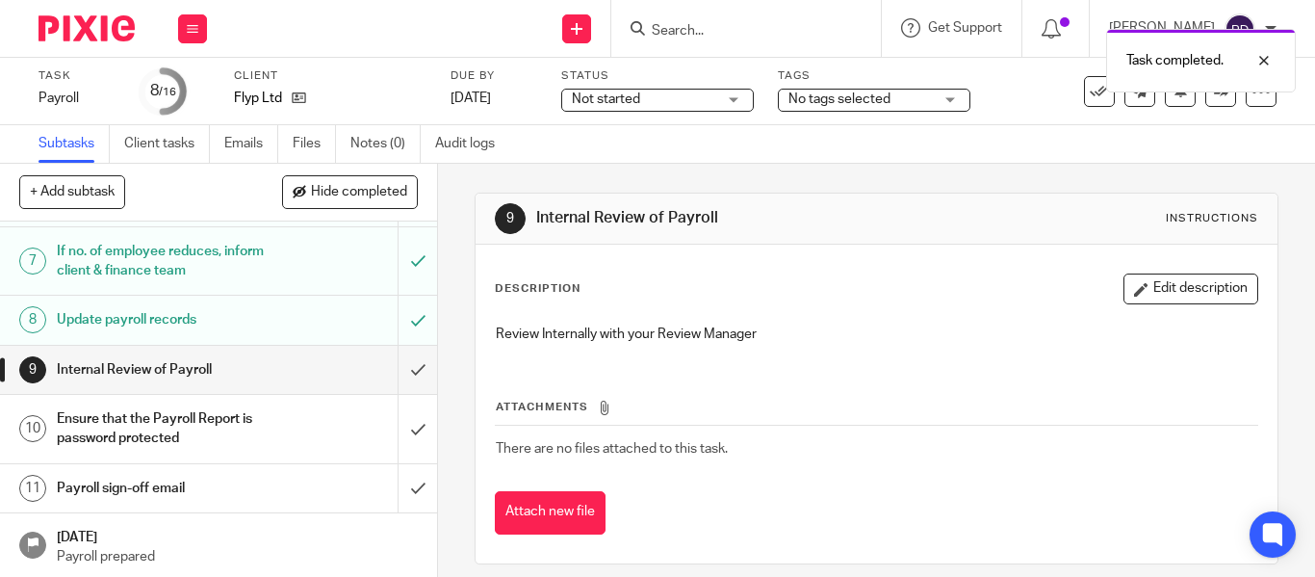
scroll to position [385, 0]
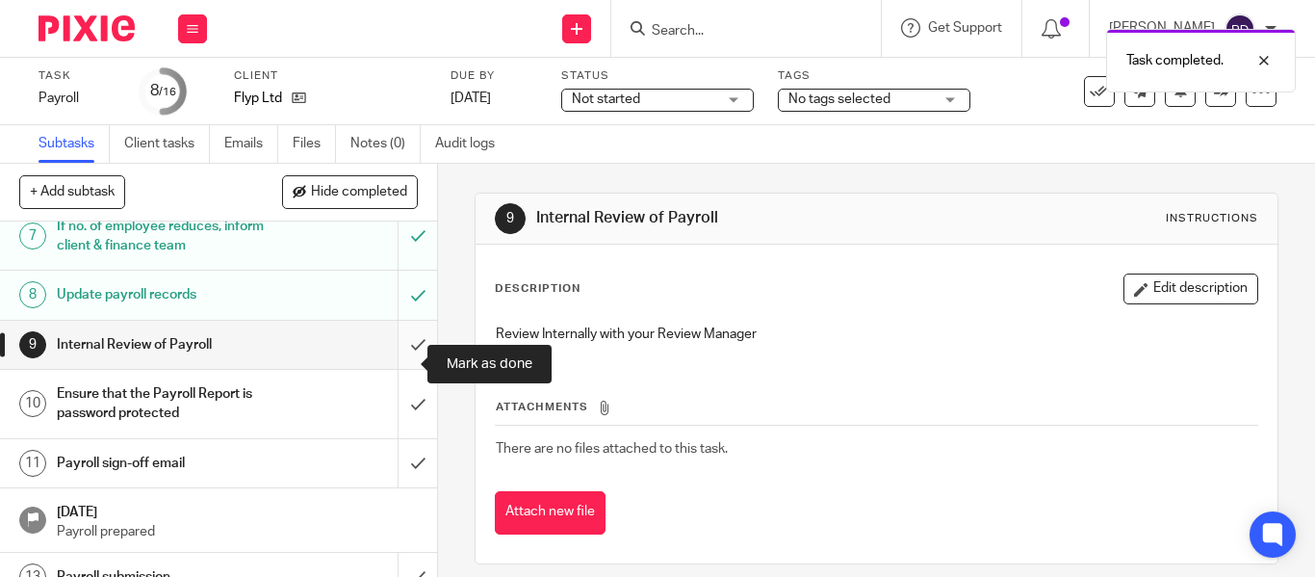
click at [401, 362] on input "submit" at bounding box center [218, 345] width 437 height 48
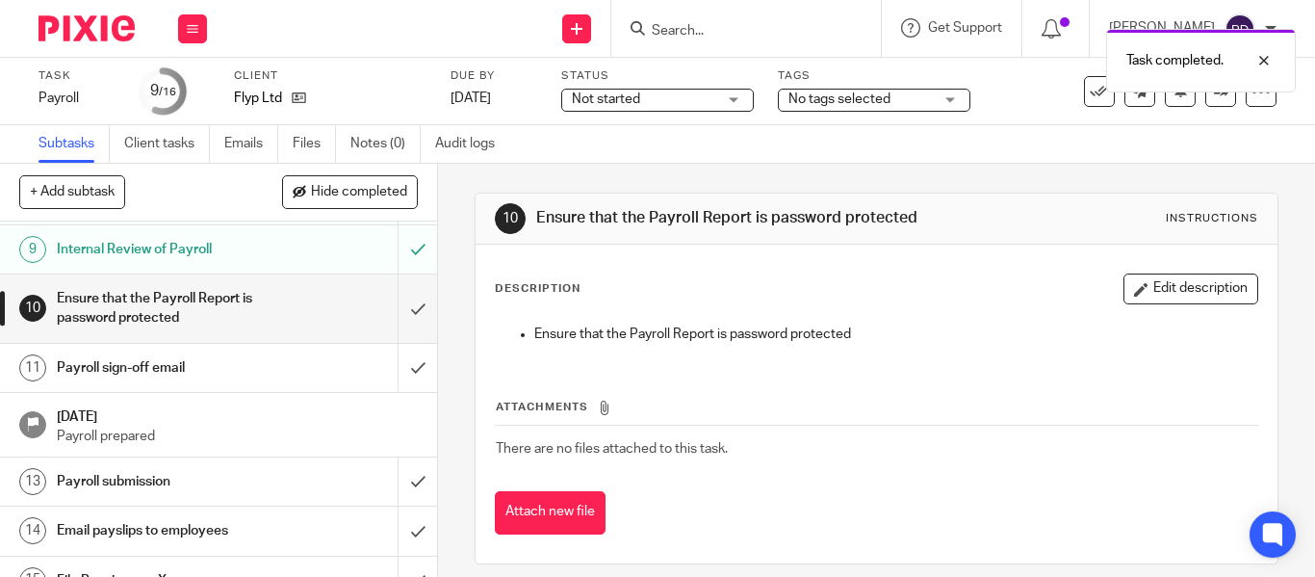
scroll to position [481, 0]
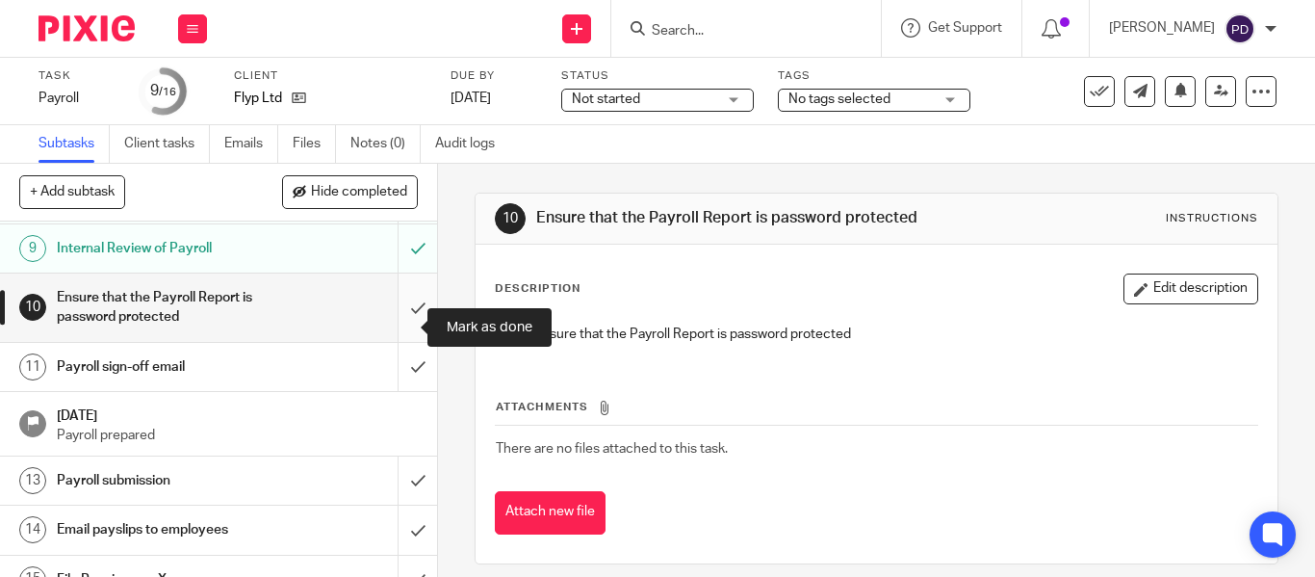
click at [398, 327] on input "submit" at bounding box center [218, 307] width 437 height 68
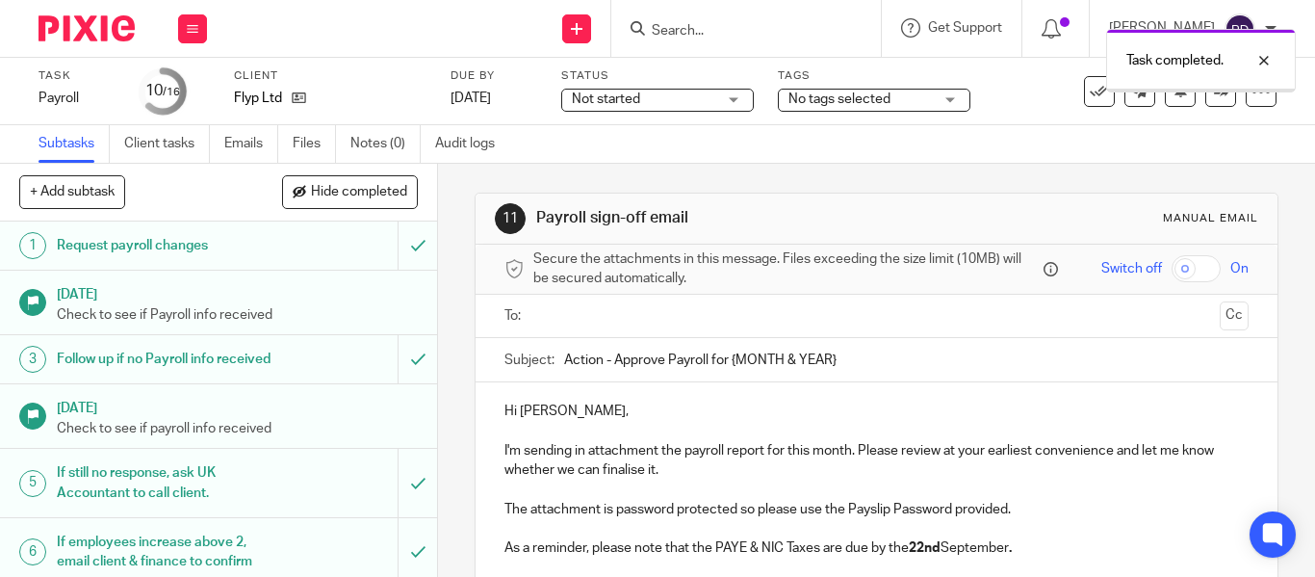
click at [568, 316] on input "text" at bounding box center [875, 316] width 671 height 22
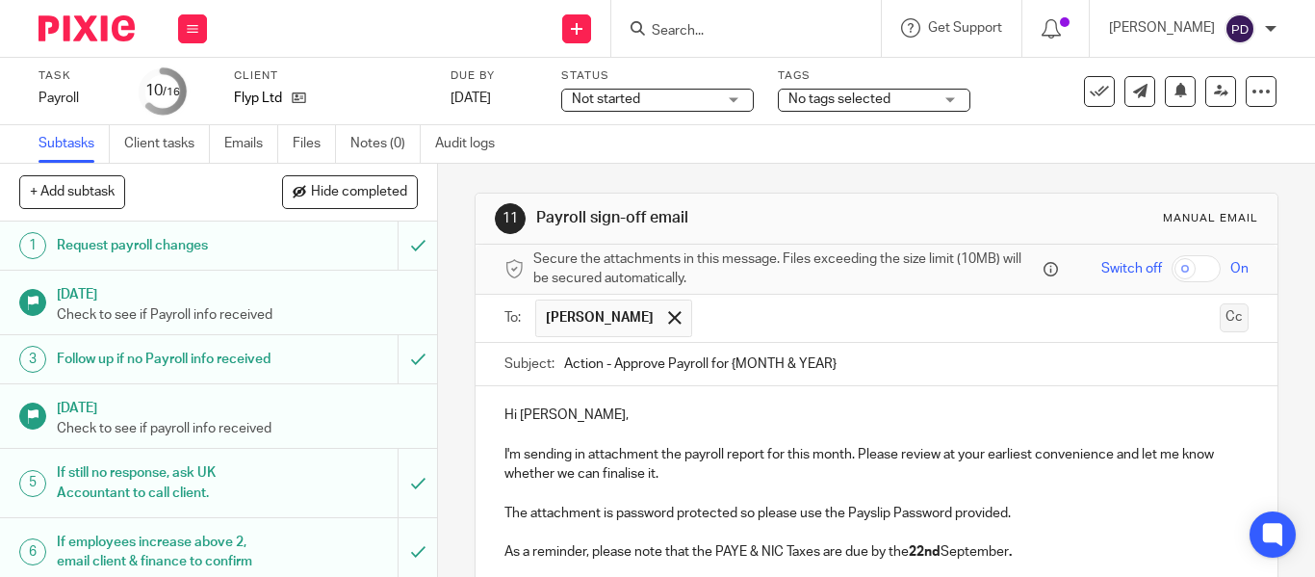
click at [1220, 327] on button "Cc" at bounding box center [1234, 317] width 29 height 29
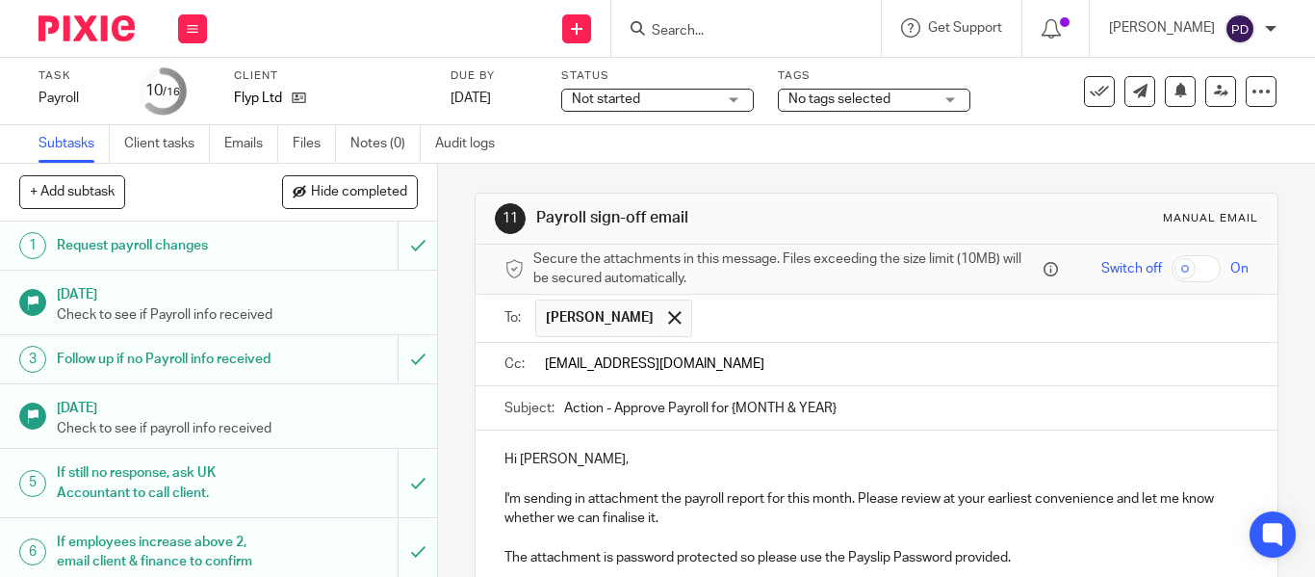
type input "kian@riseaccounting.co.uk"
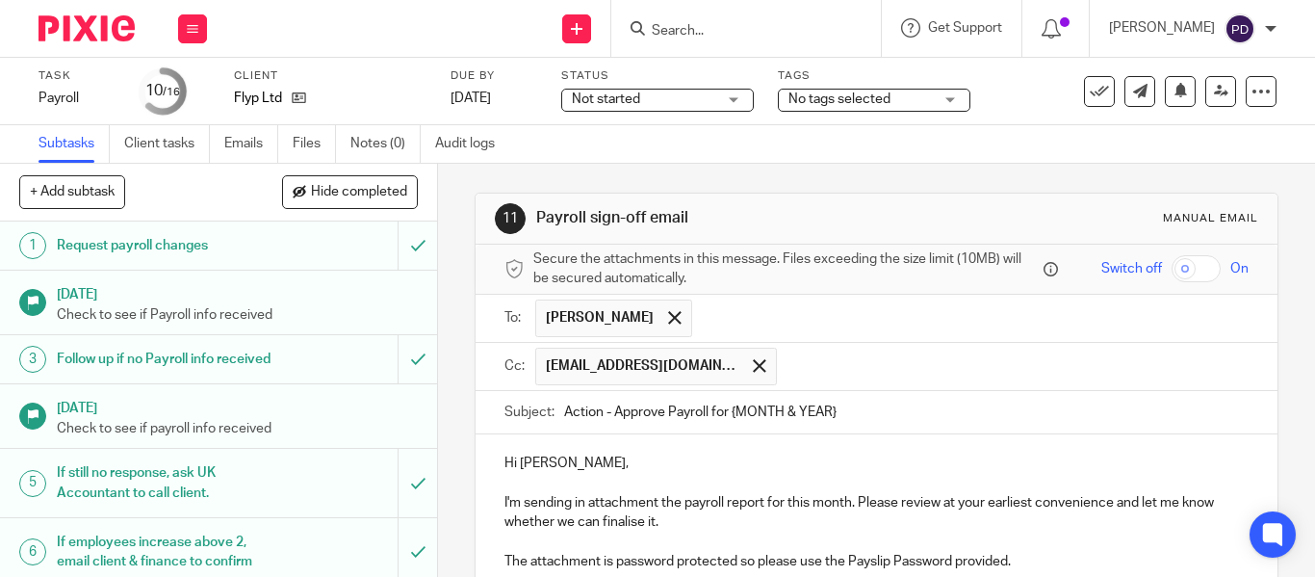
click at [853, 405] on input "Action - Approve Payroll for {MONTH & YEAR}" at bounding box center [906, 412] width 685 height 43
click at [839, 367] on input "text" at bounding box center [1014, 367] width 454 height 38
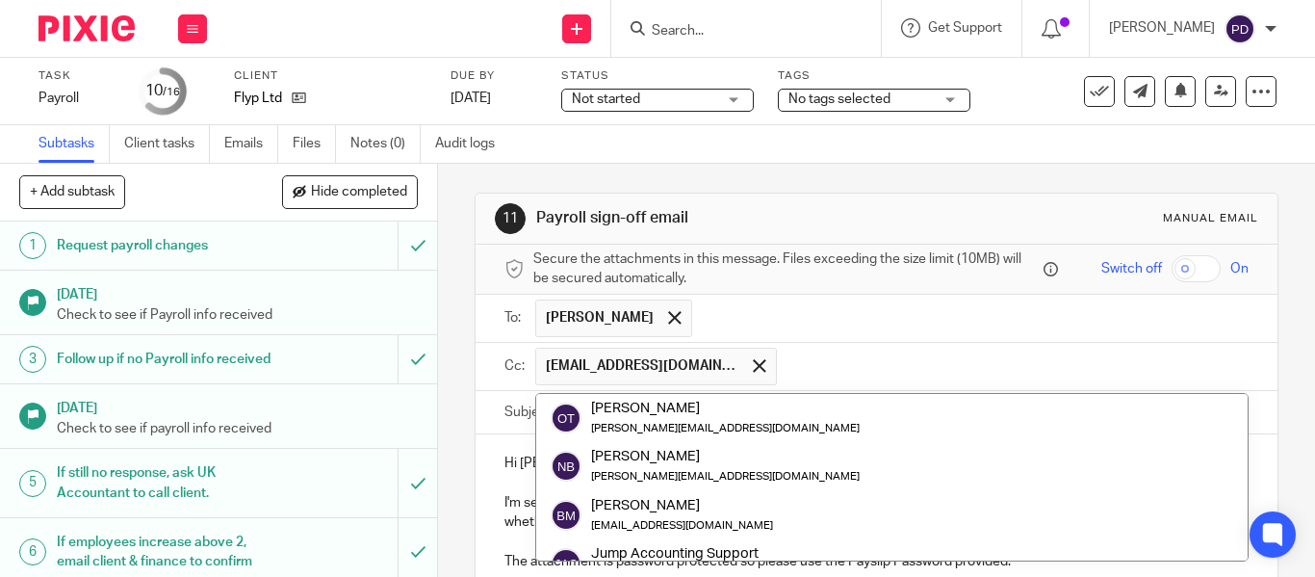
paste input "payroll@riseaccounting.co.uk"
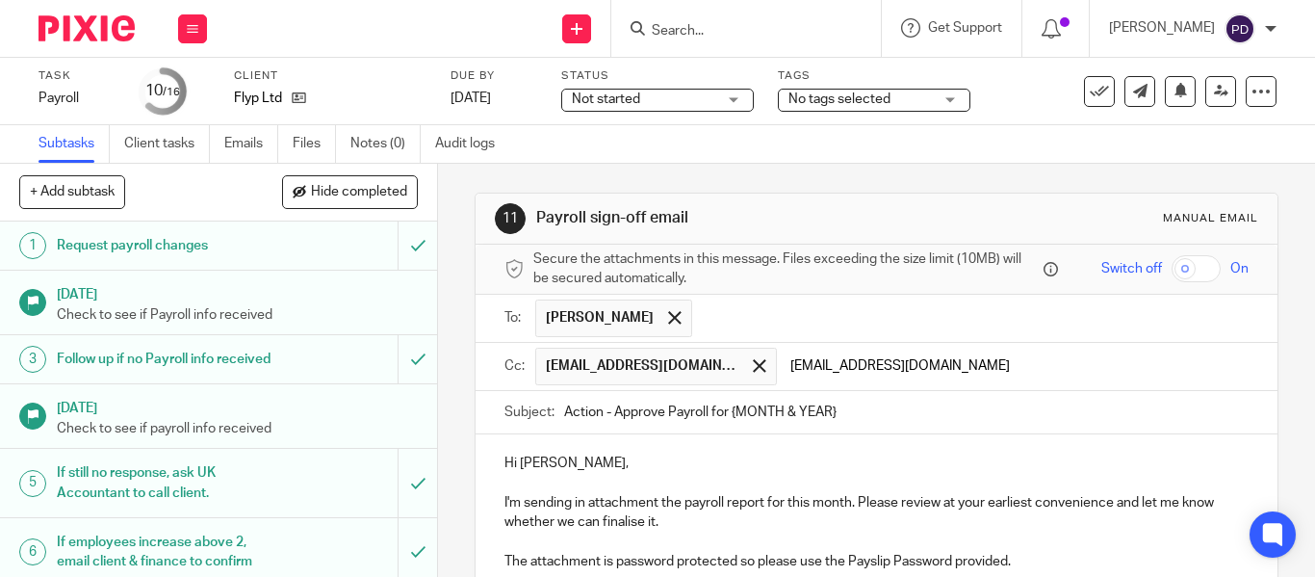
type input "payroll@riseaccounting.co.uk"
click at [857, 408] on input "Action - Approve Payroll for {MONTH & YEAR}" at bounding box center [906, 412] width 685 height 43
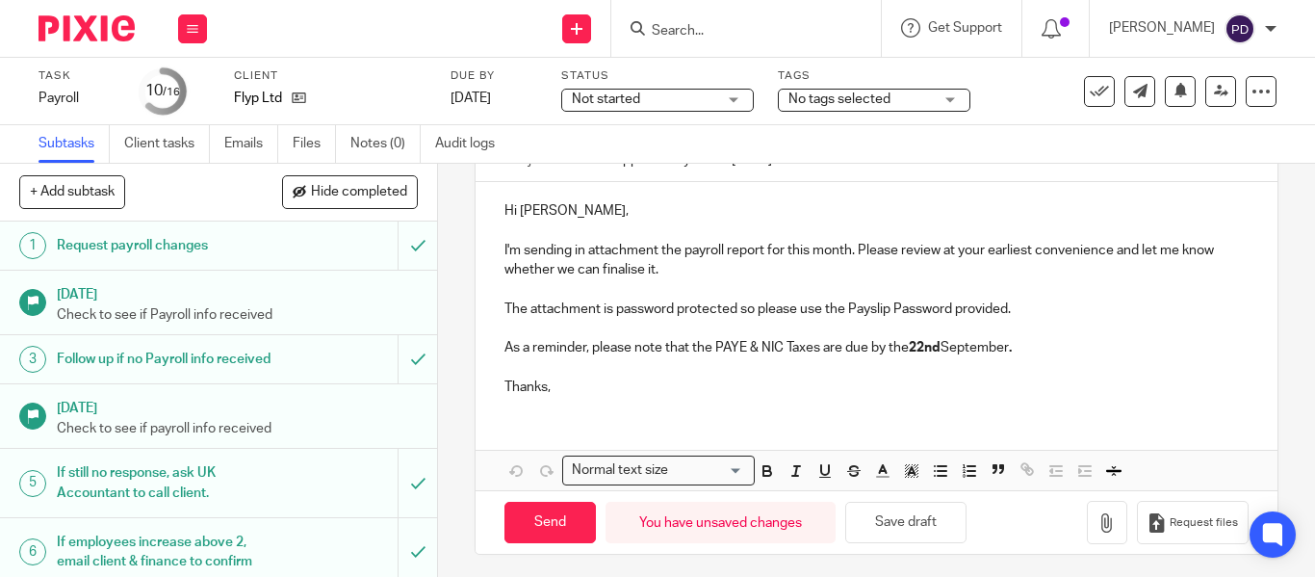
scroll to position [259, 0]
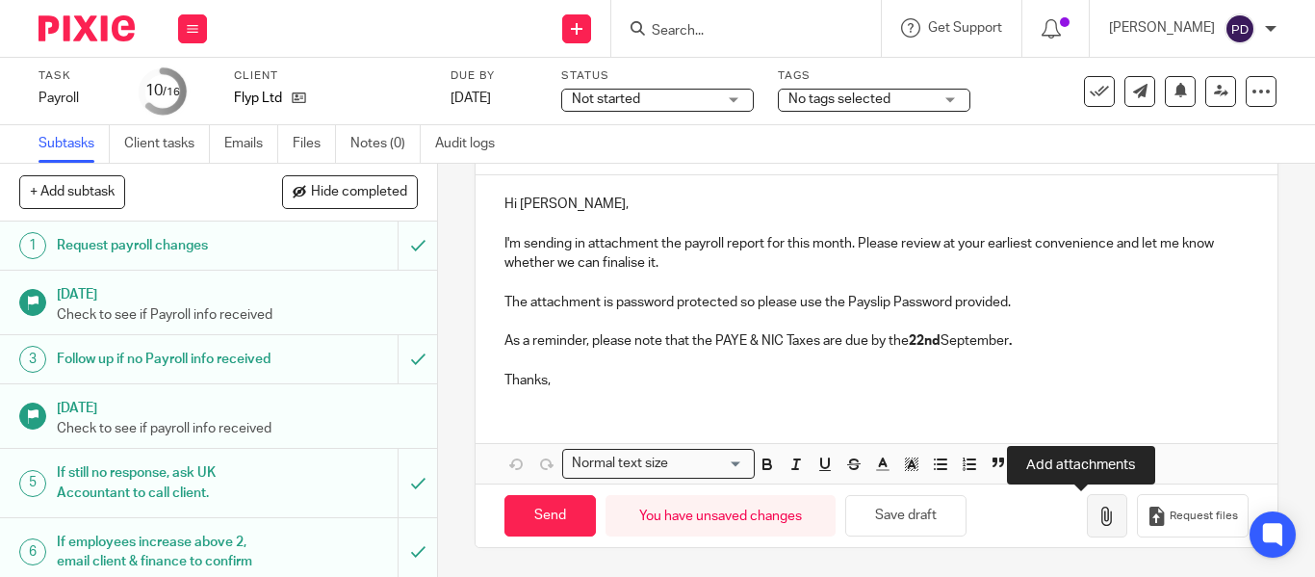
type input "Action - Approve Payroll for August 2025"
click at [1098, 509] on icon "button" at bounding box center [1107, 515] width 19 height 19
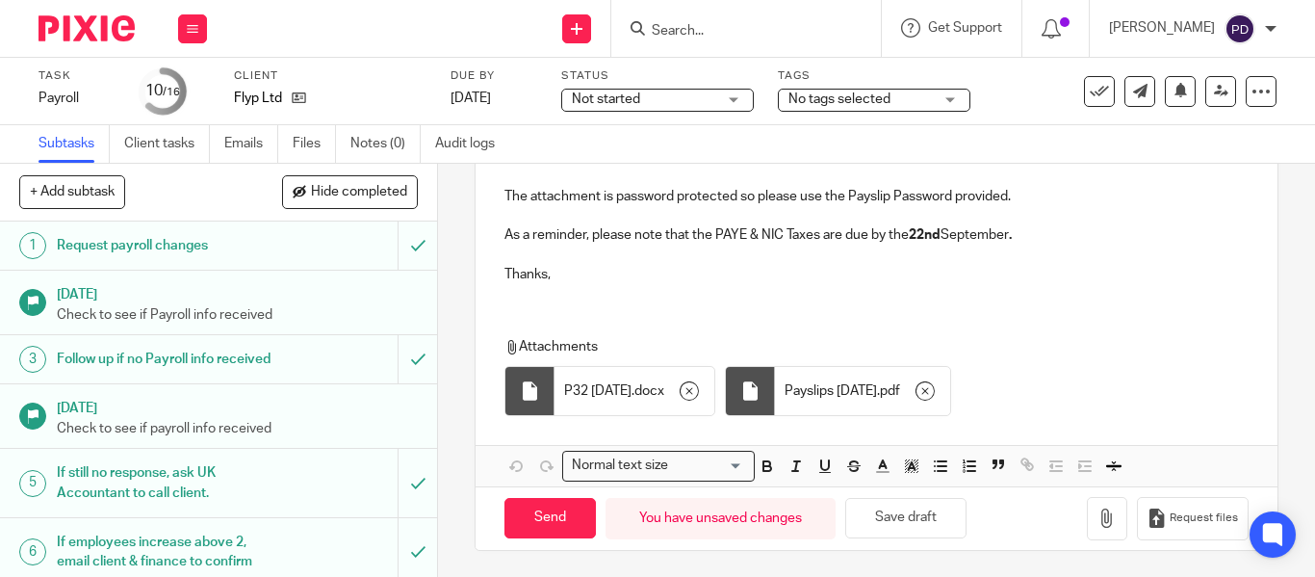
scroll to position [368, 0]
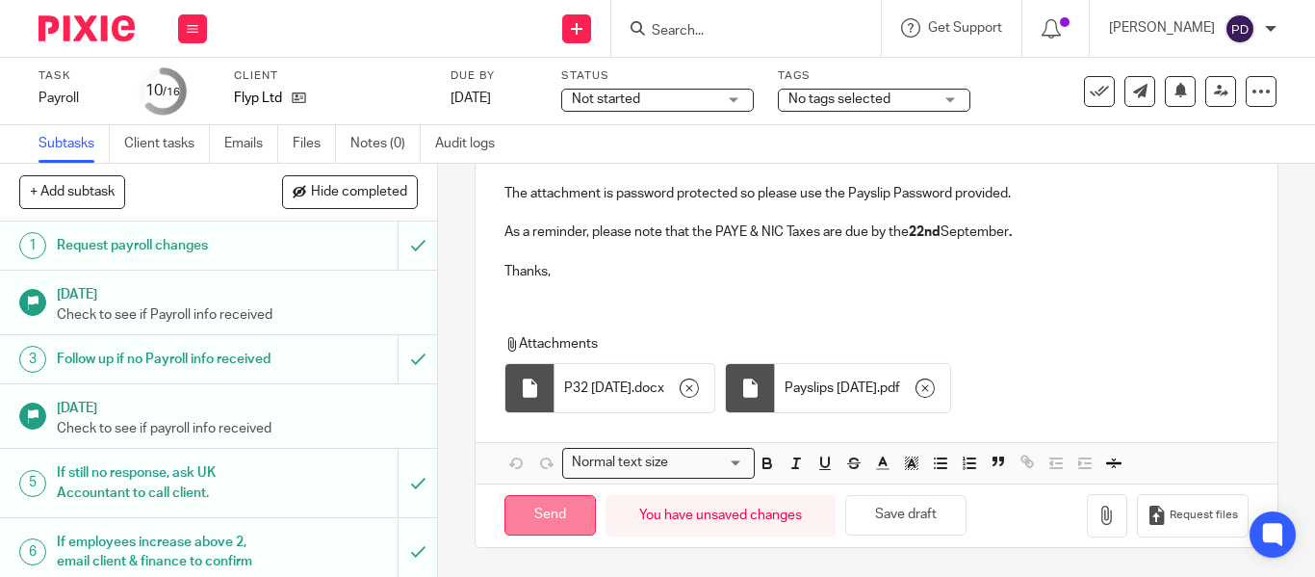
click at [546, 518] on input "Send" at bounding box center [550, 515] width 91 height 41
type input "Sent"
